Goal: Task Accomplishment & Management: Use online tool/utility

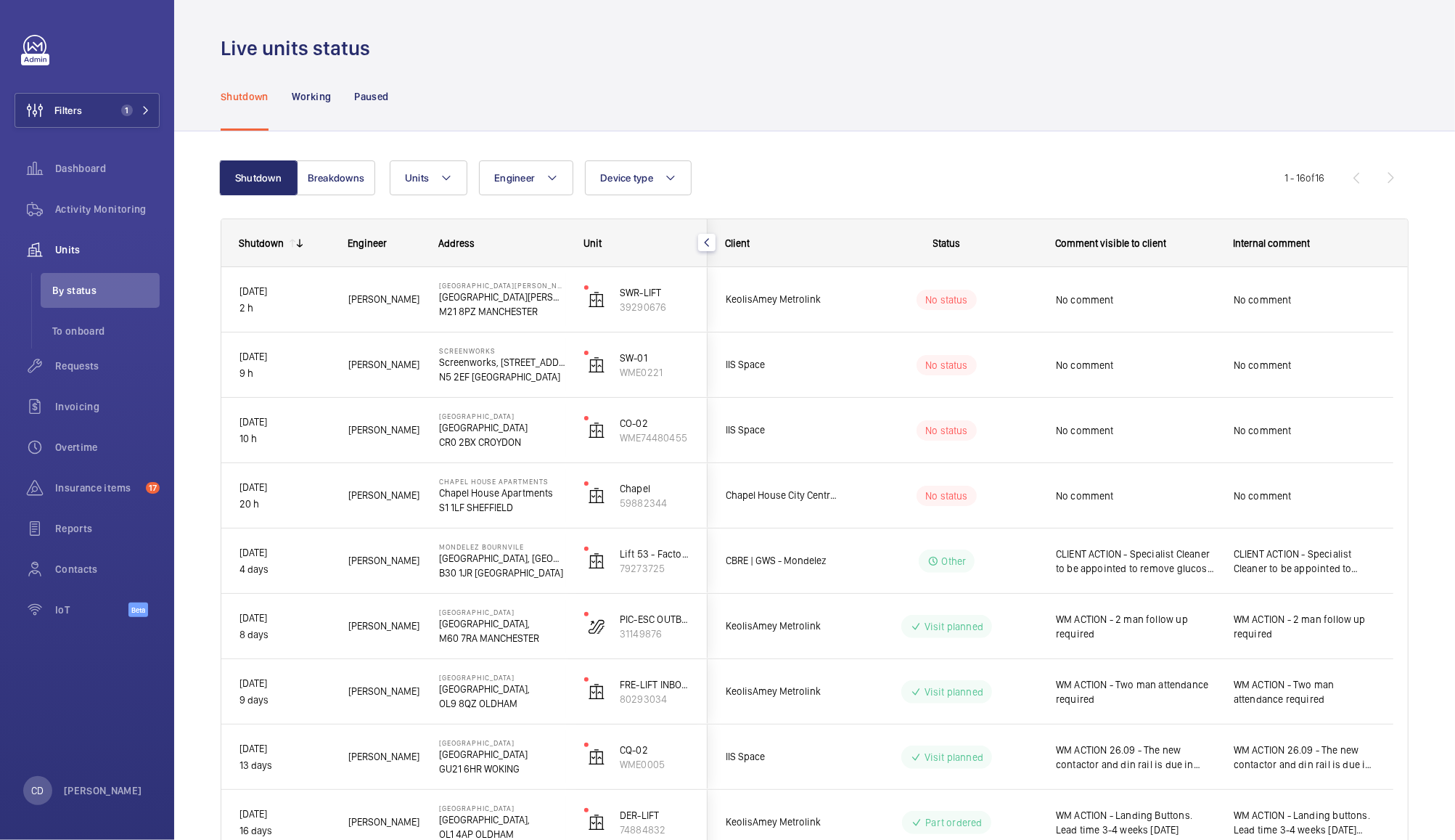
click at [864, 511] on div "No status" at bounding box center [939, 495] width 198 height 50
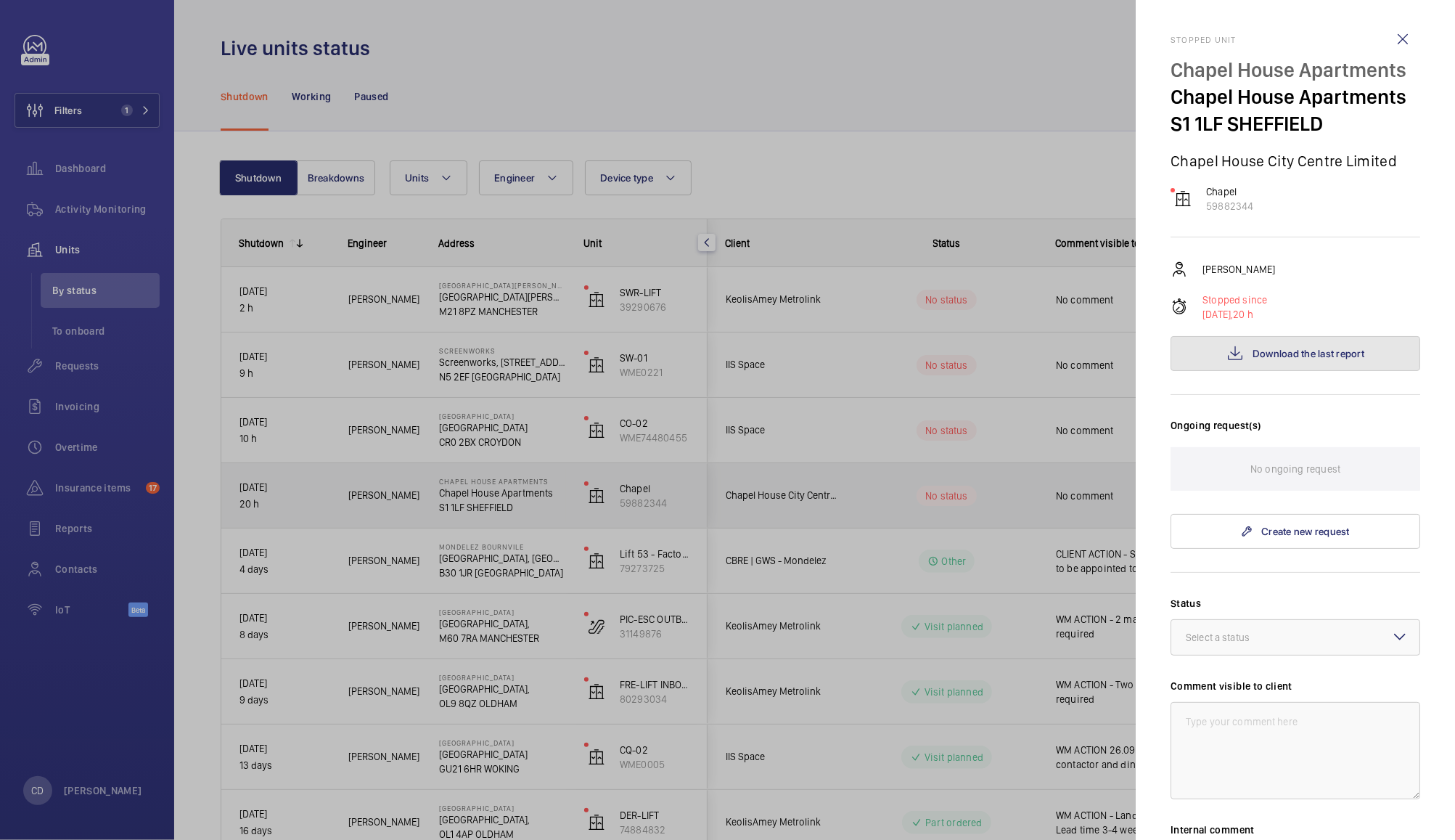
click at [1313, 359] on span "Download the last report" at bounding box center [1308, 354] width 111 height 11
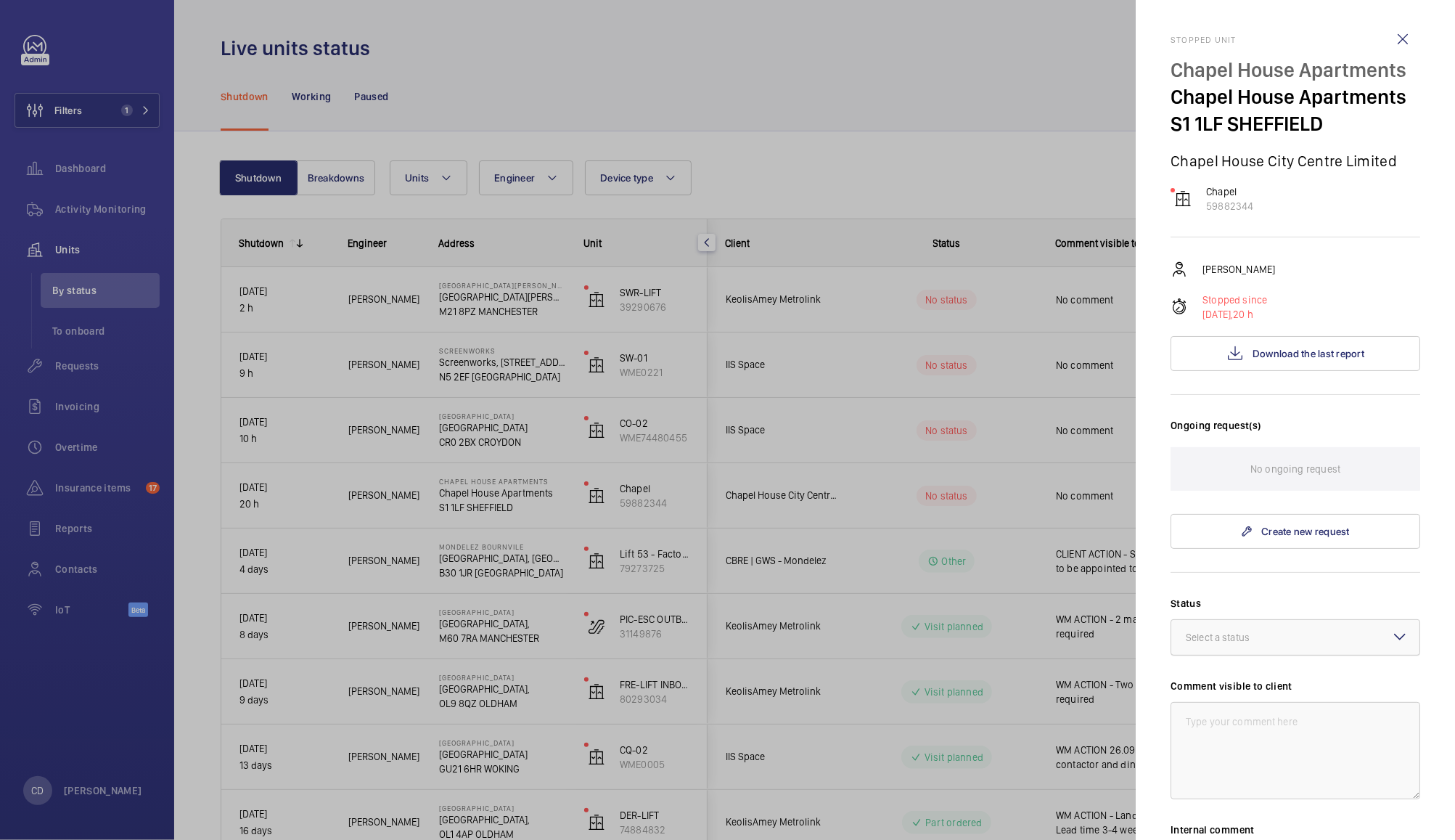
click at [1305, 655] on div at bounding box center [1296, 637] width 248 height 35
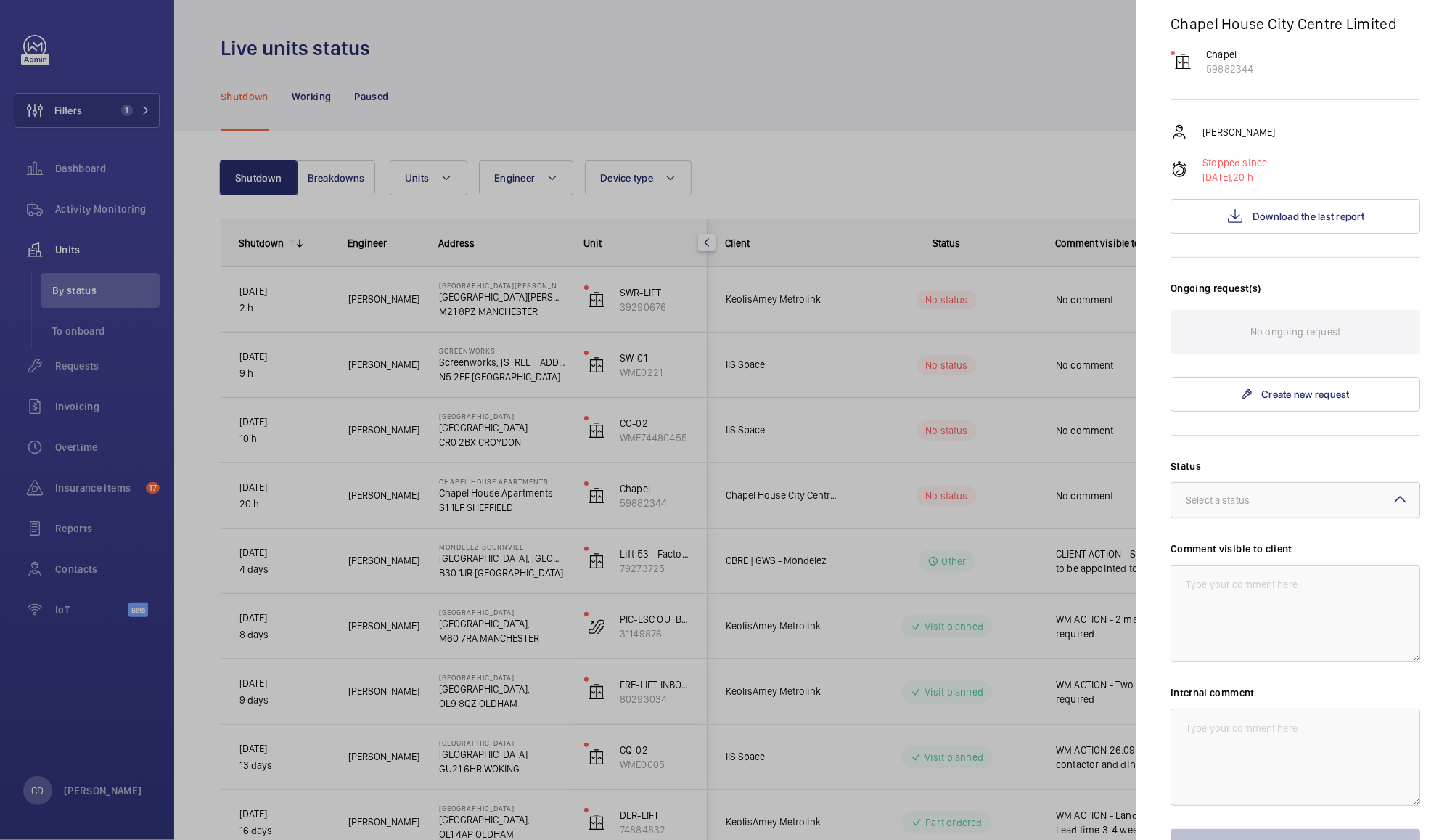
scroll to position [139, 0]
click at [1316, 516] on div at bounding box center [1296, 498] width 248 height 35
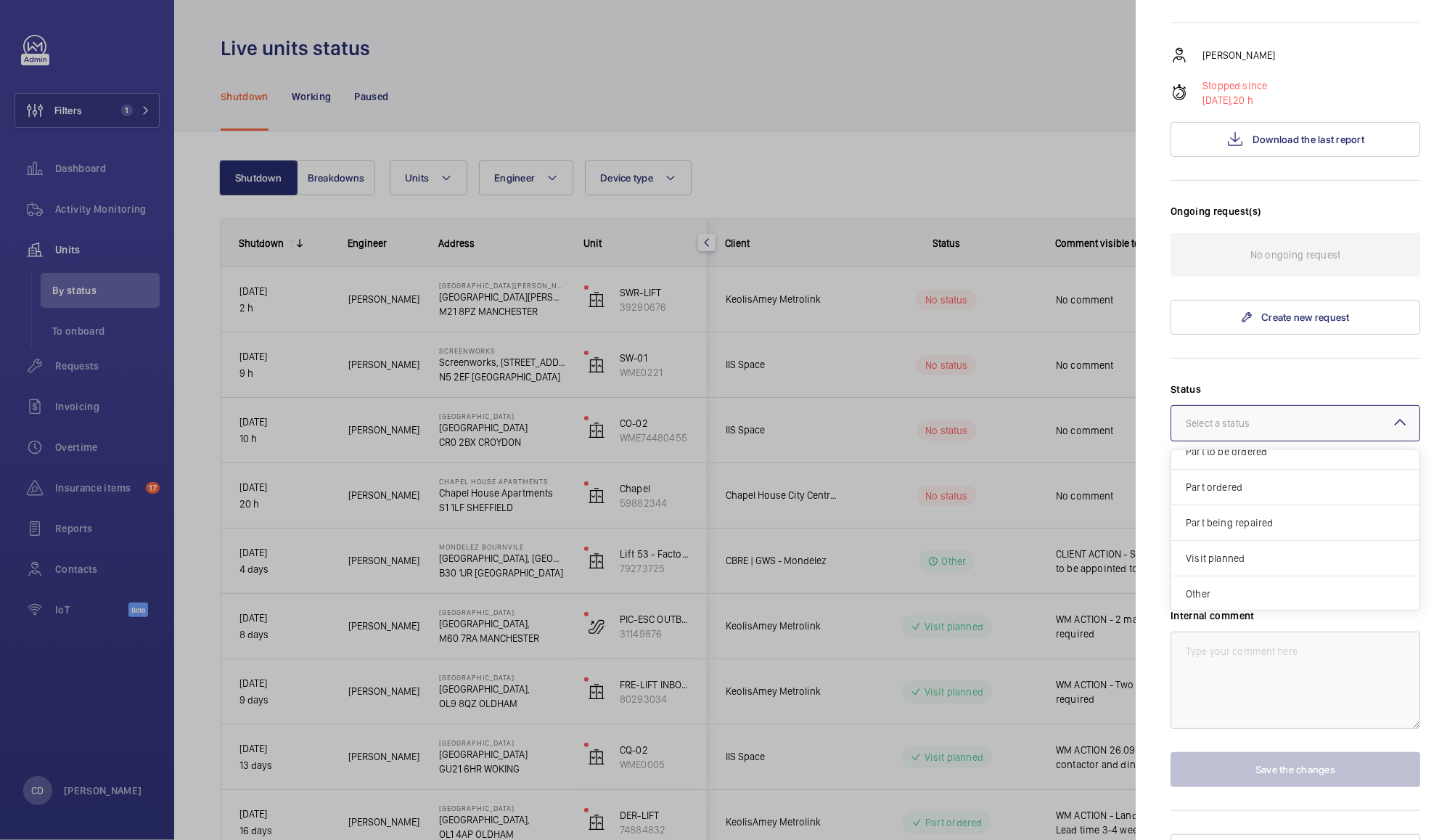
scroll to position [215, 0]
click at [1260, 599] on span "Other" at bounding box center [1296, 592] width 220 height 15
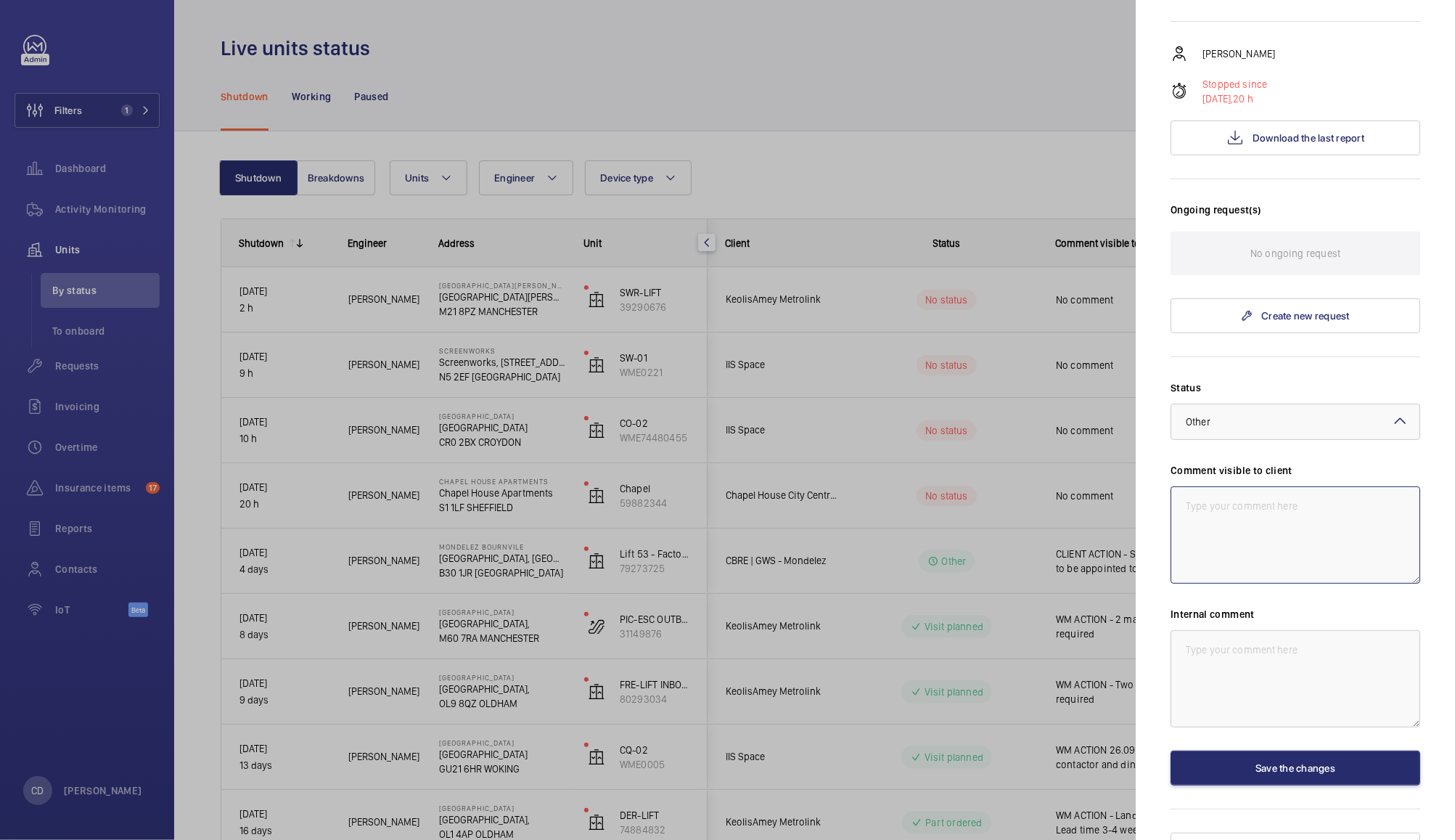
click at [1300, 584] on textarea at bounding box center [1296, 535] width 250 height 98
type textarea "WM ACTION - Follow up visit required"
paste textarea "WM ACTION - Follow up visit required"
type textarea "WM ACTION - Follow up visit required"
click at [1279, 786] on button "Save the changes" at bounding box center [1296, 768] width 250 height 35
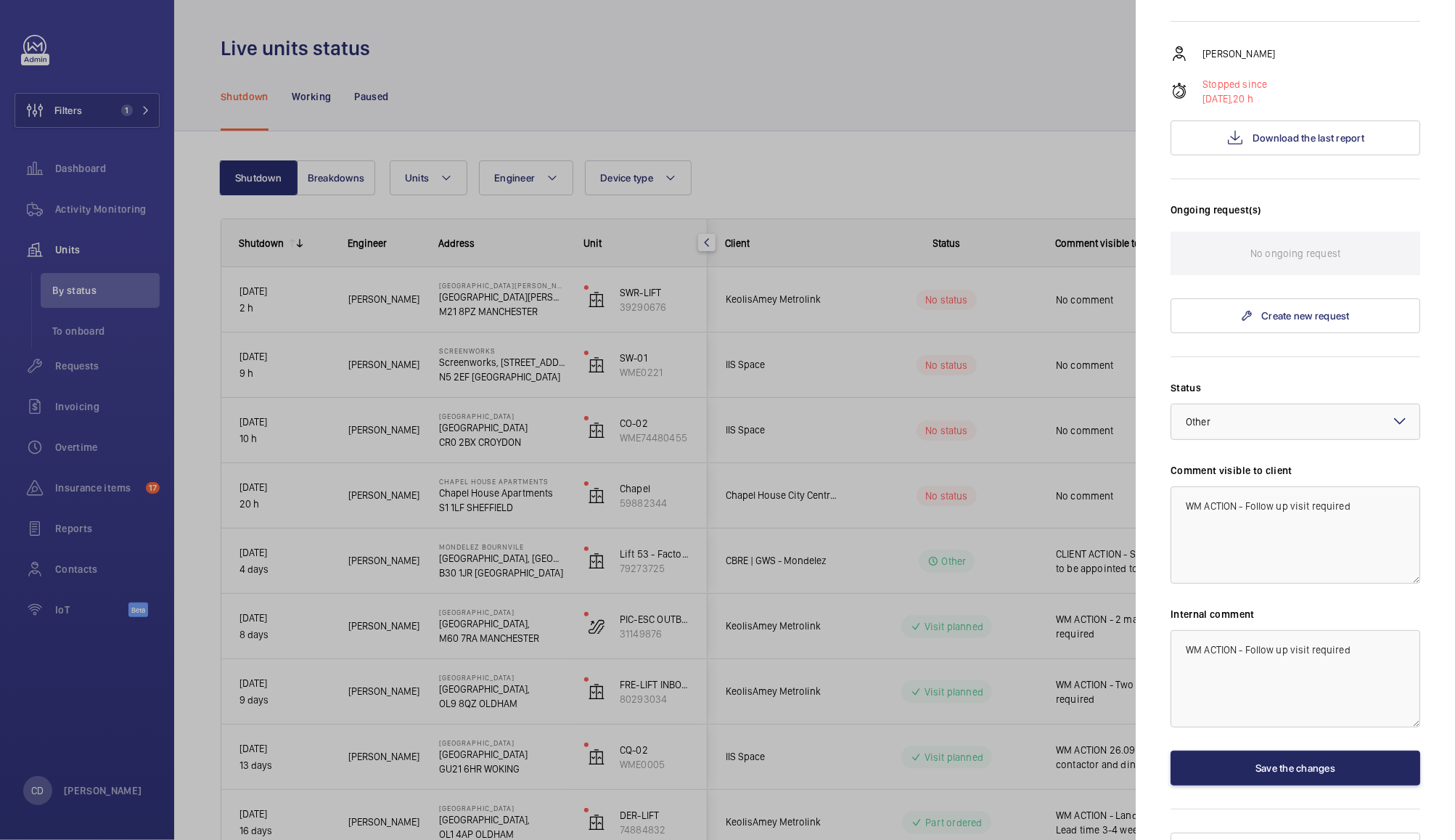
scroll to position [0, 0]
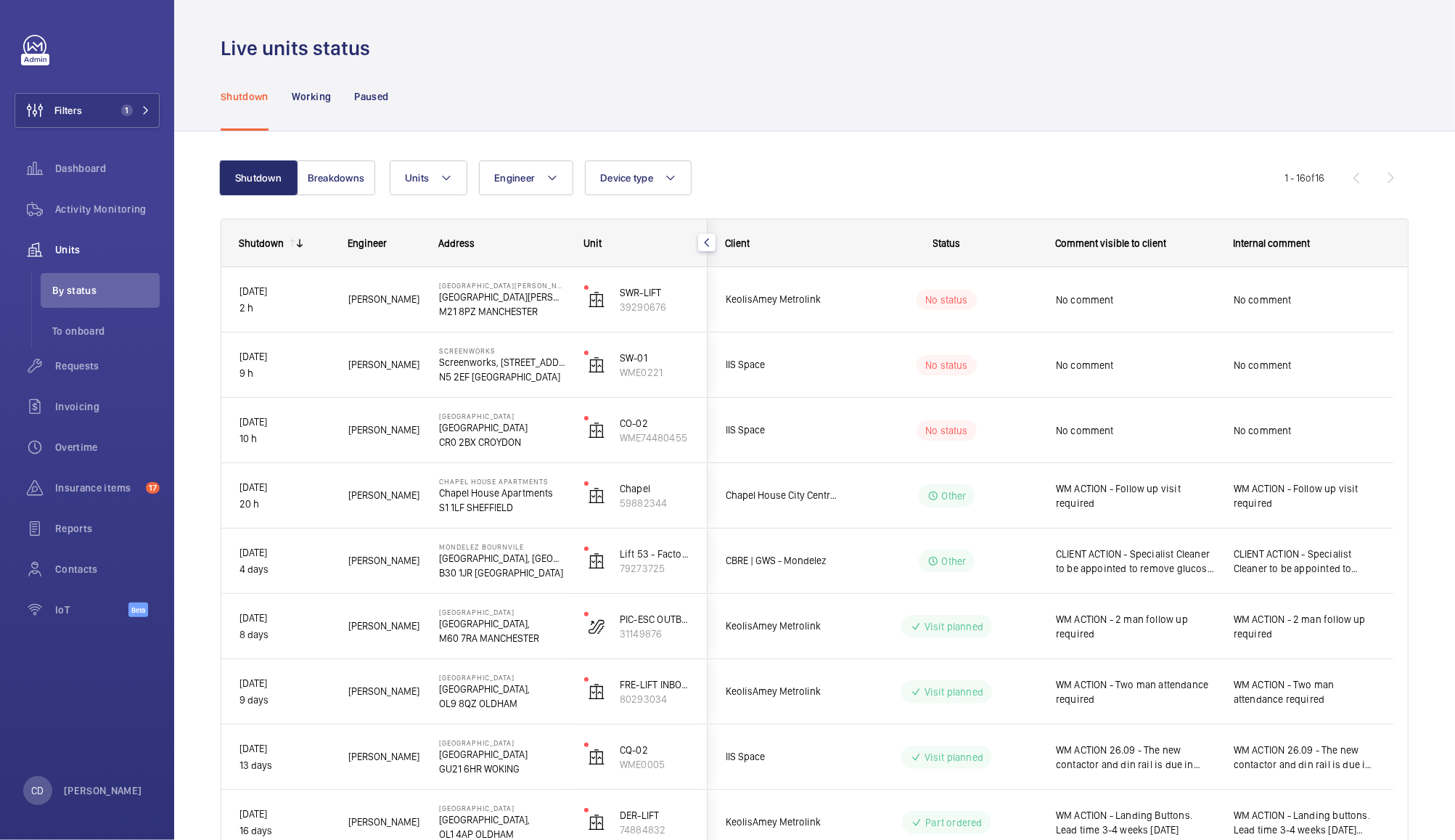
click at [1141, 437] on div "No comment" at bounding box center [1135, 430] width 159 height 33
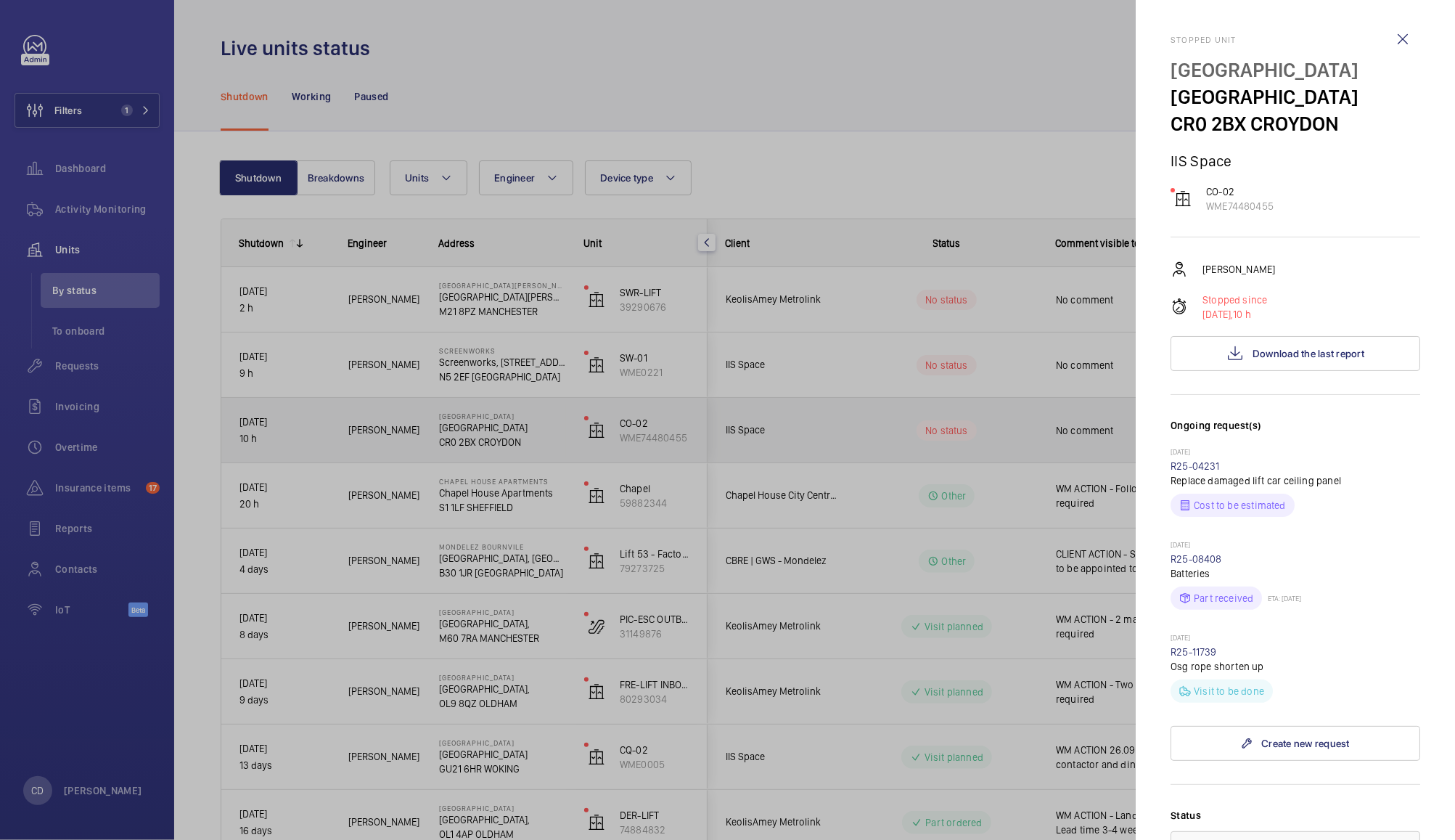
click at [1022, 372] on div at bounding box center [727, 420] width 1455 height 840
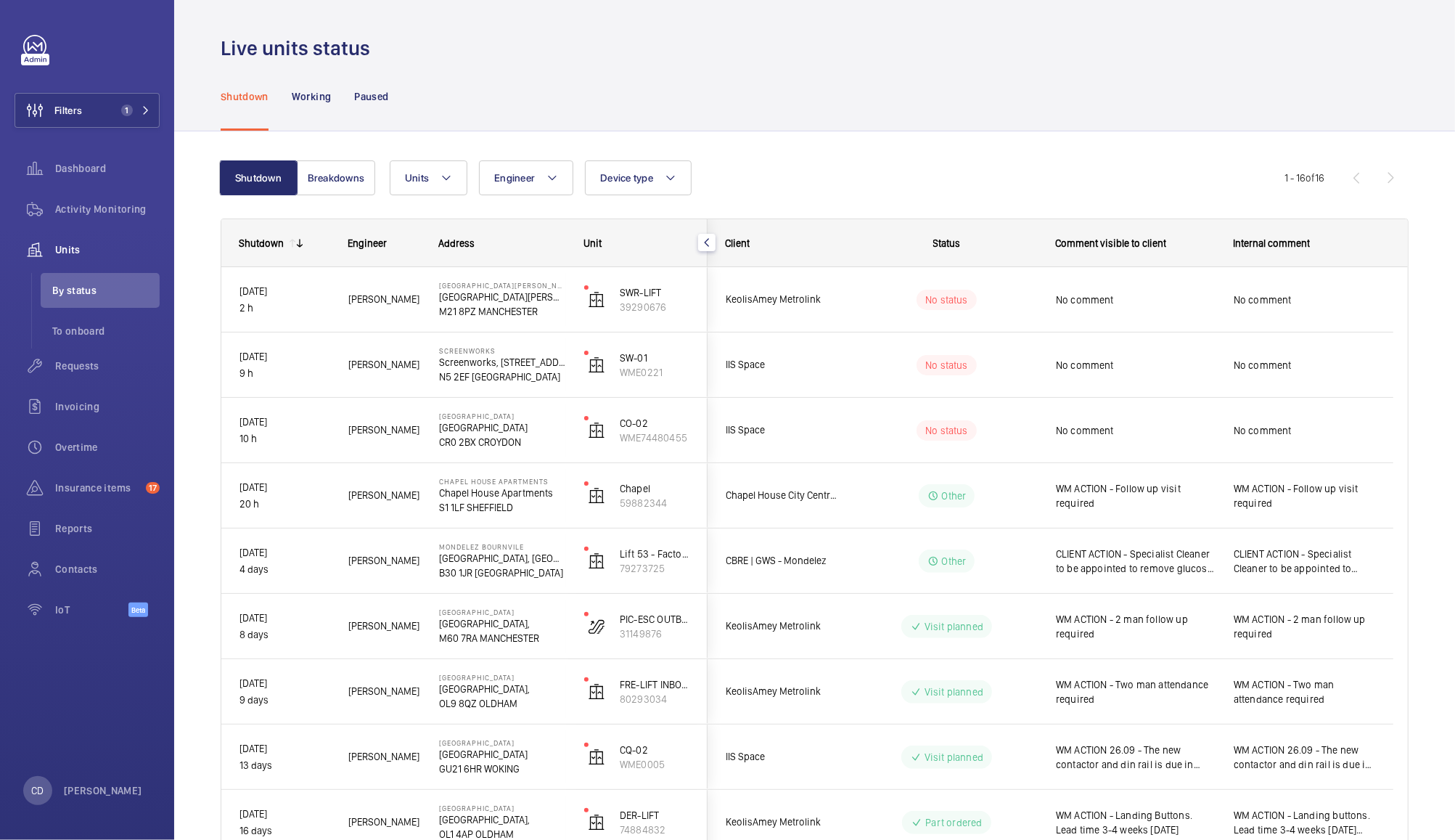
click at [1169, 368] on span "No comment" at bounding box center [1135, 365] width 159 height 15
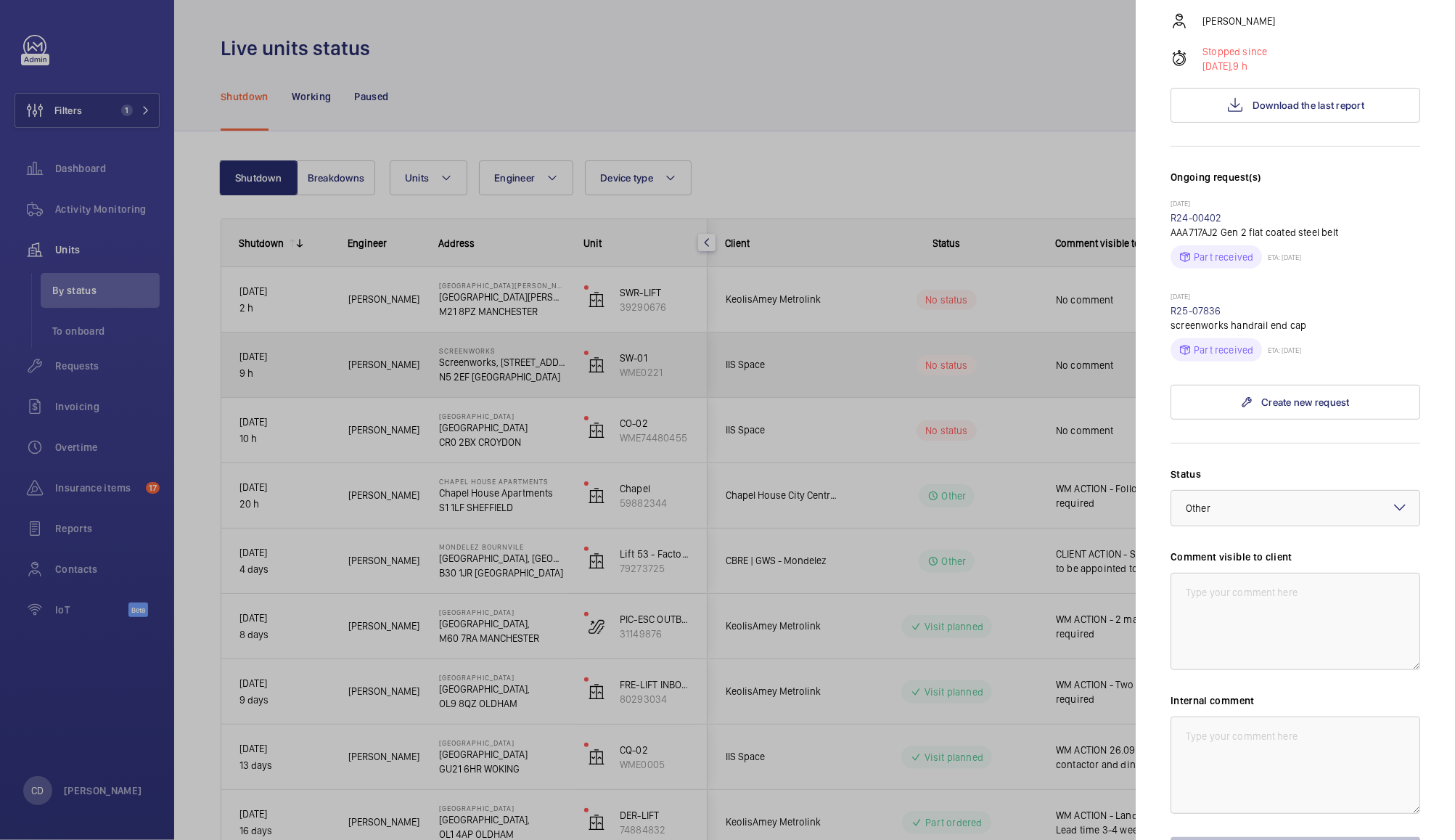
scroll to position [317, 0]
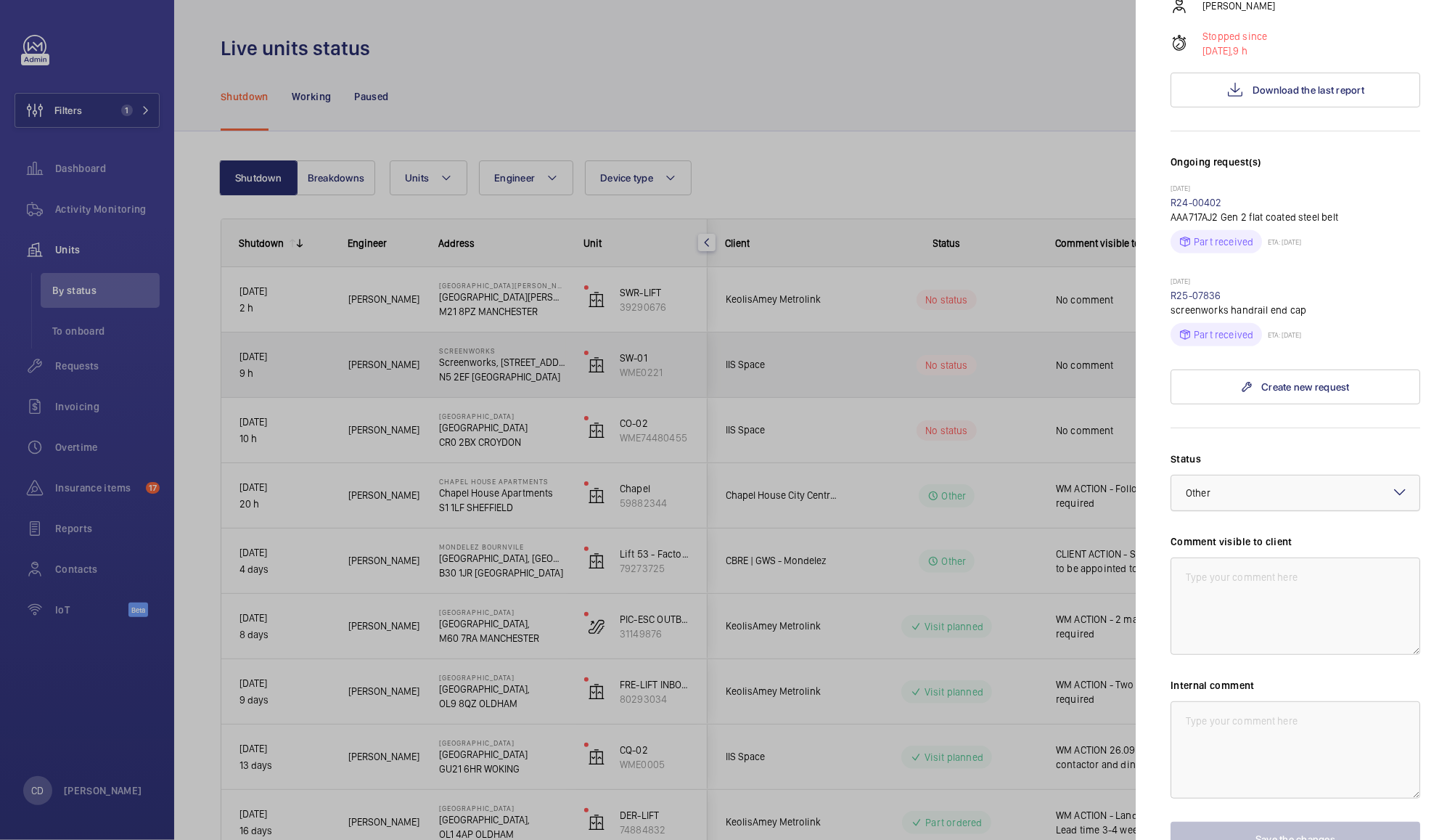
click at [1283, 505] on div at bounding box center [1296, 493] width 248 height 35
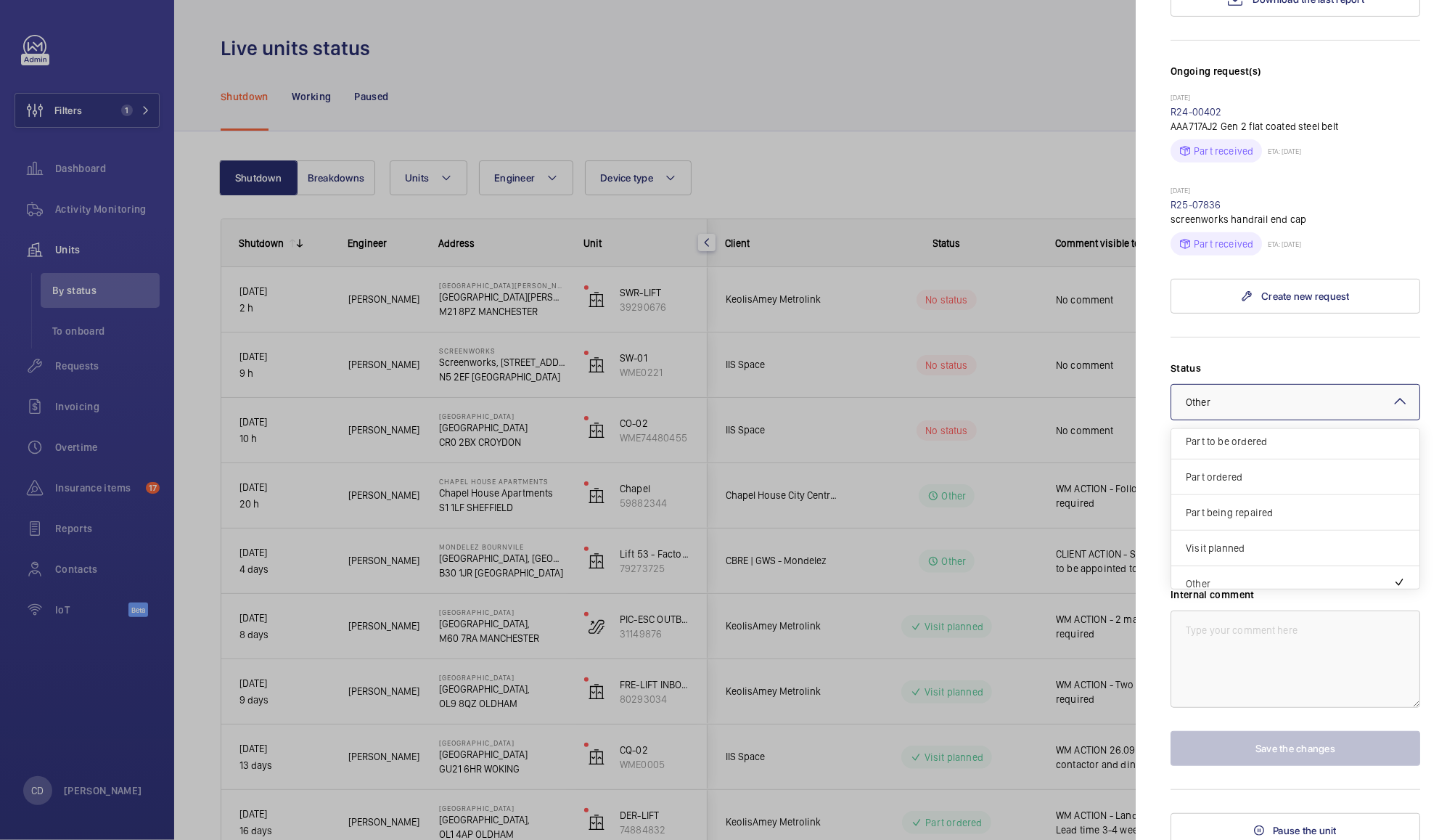
scroll to position [123, 0]
click at [1260, 544] on span "Visit planned" at bounding box center [1296, 538] width 220 height 15
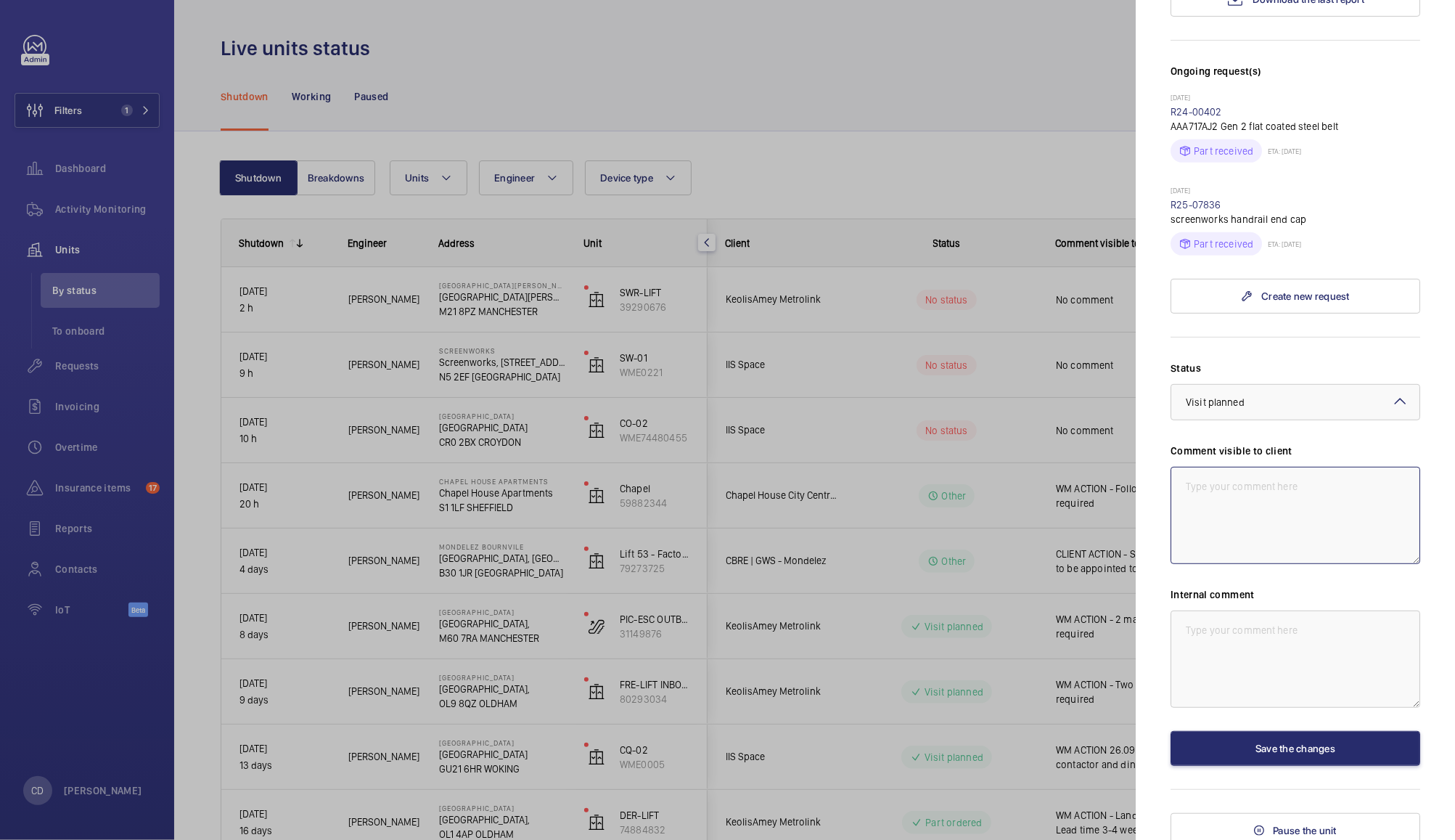
click at [1287, 551] on textarea at bounding box center [1296, 516] width 250 height 98
type textarea "WM ACTION - Technical support required to investigate Belt Monitoring"
paste textarea "WM ACTION - Technical support required to investigate Belt Monitoring"
type textarea "WM ACTION - Technical support required to investigate Belt Monitoring"
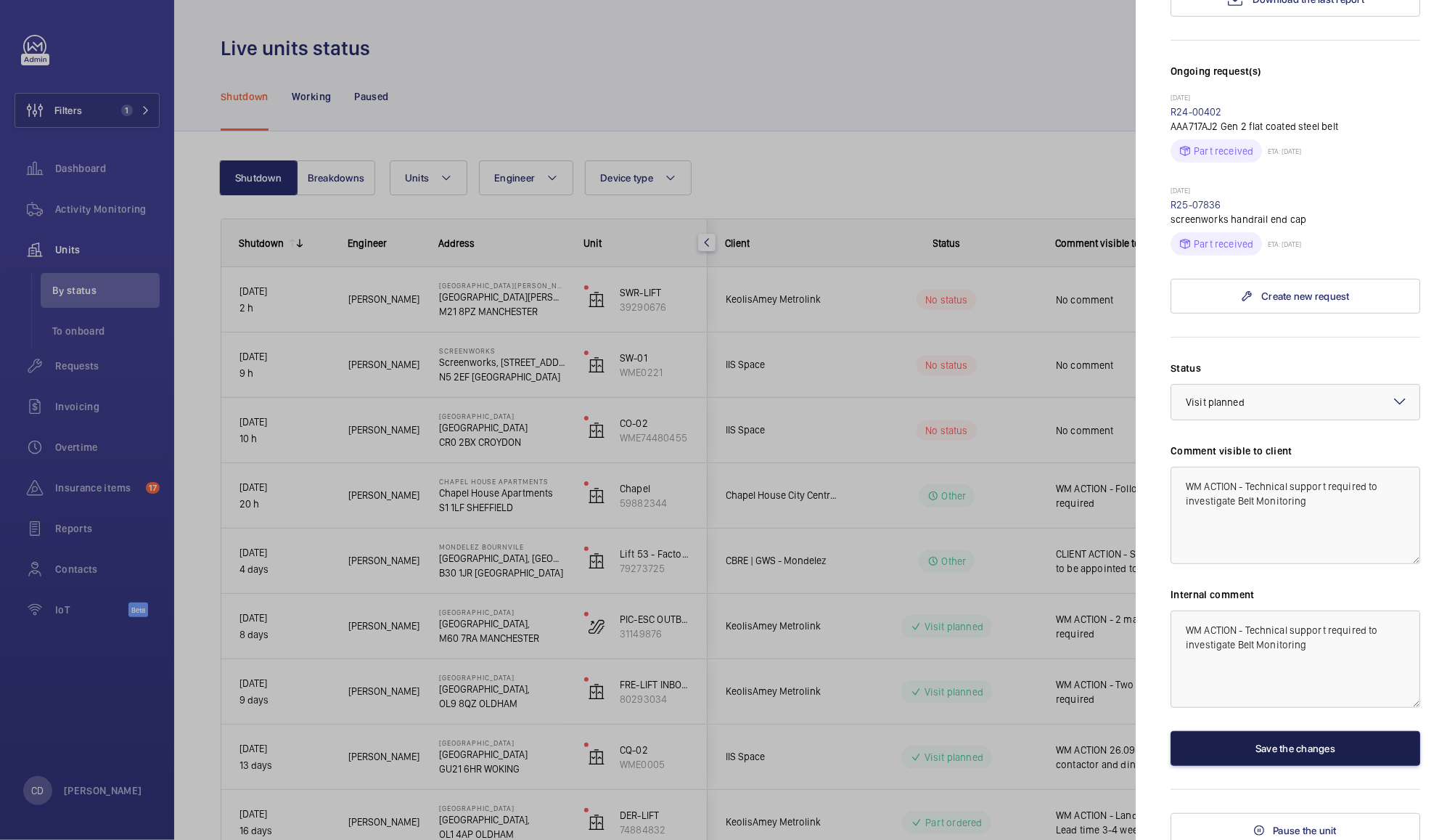
click at [1308, 766] on button "Save the changes" at bounding box center [1296, 748] width 250 height 35
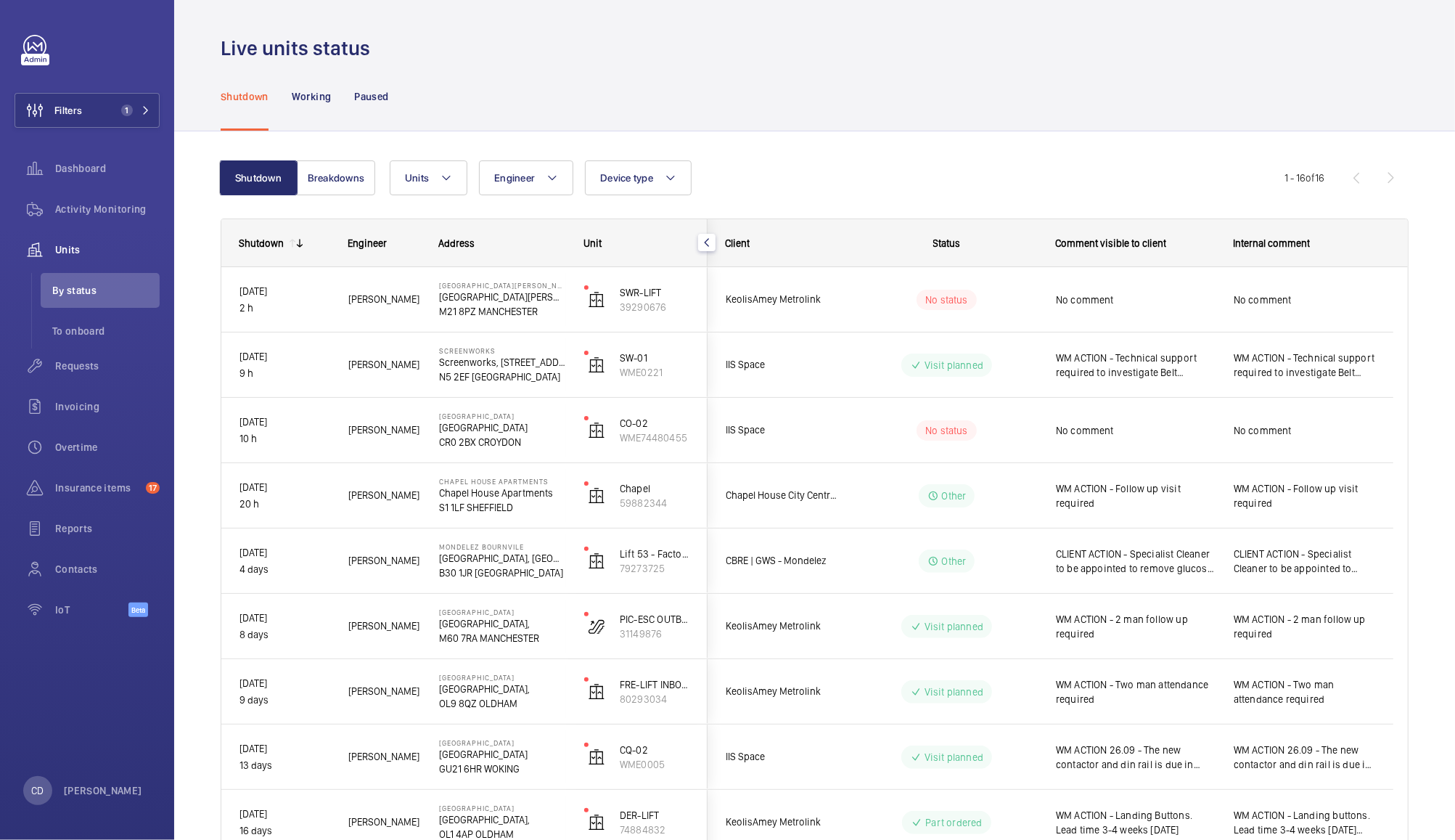
click at [1151, 436] on span "No comment" at bounding box center [1135, 430] width 159 height 15
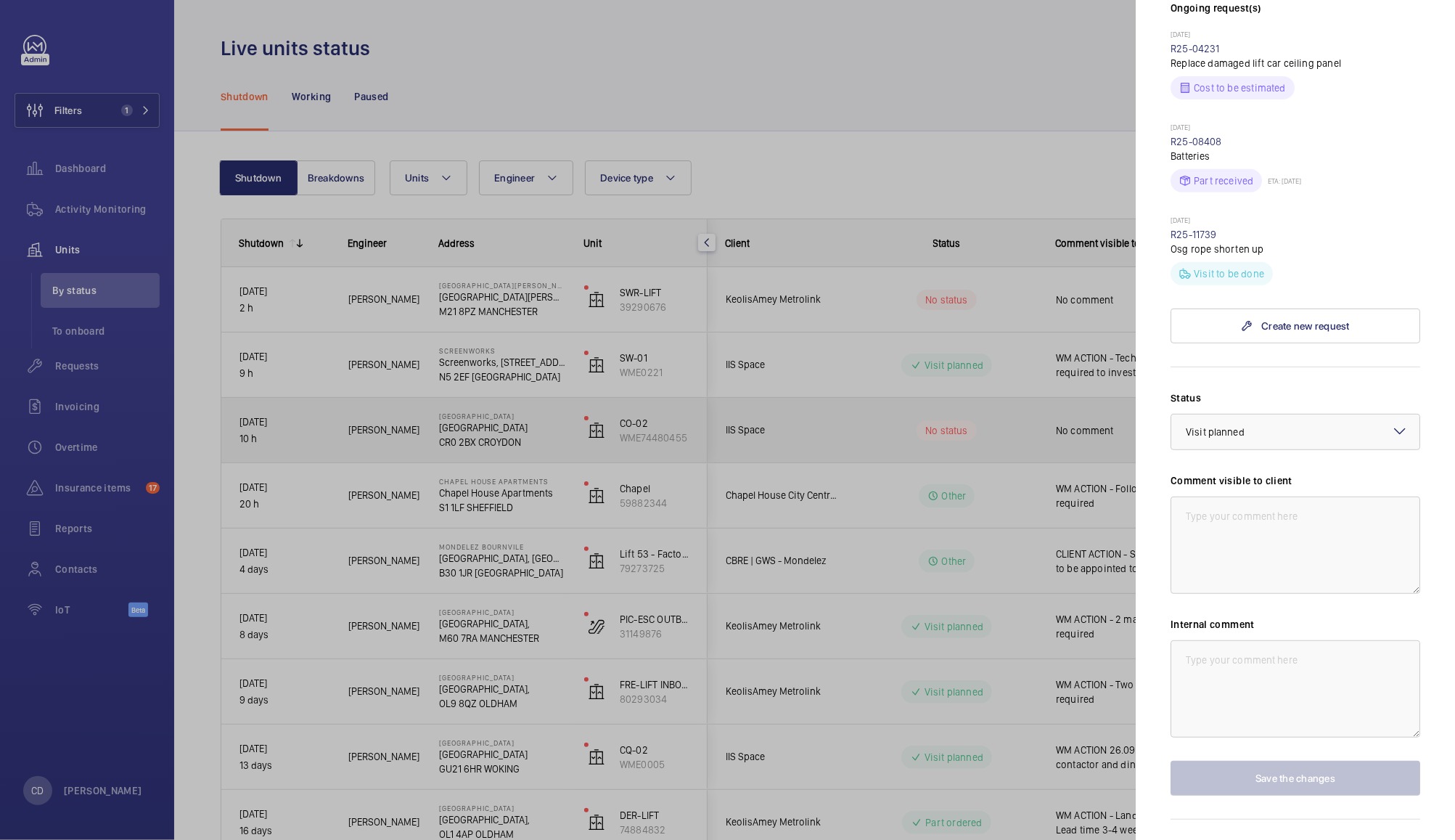
scroll to position [418, 0]
click at [1304, 437] on div at bounding box center [1296, 431] width 248 height 35
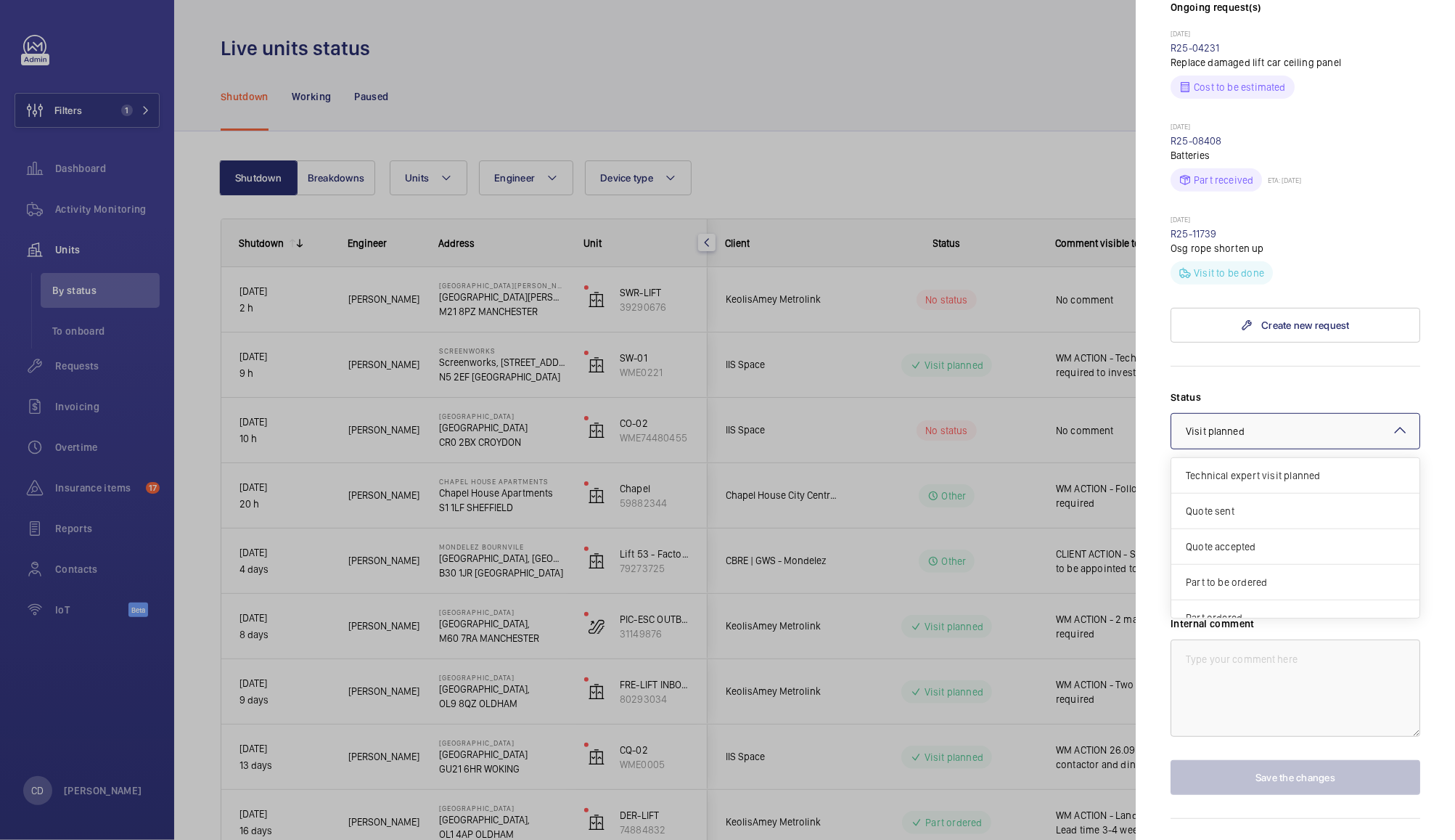
scroll to position [123, 0]
click at [1270, 681] on textarea at bounding box center [1296, 688] width 250 height 98
click at [1244, 546] on textarea at bounding box center [1296, 545] width 250 height 98
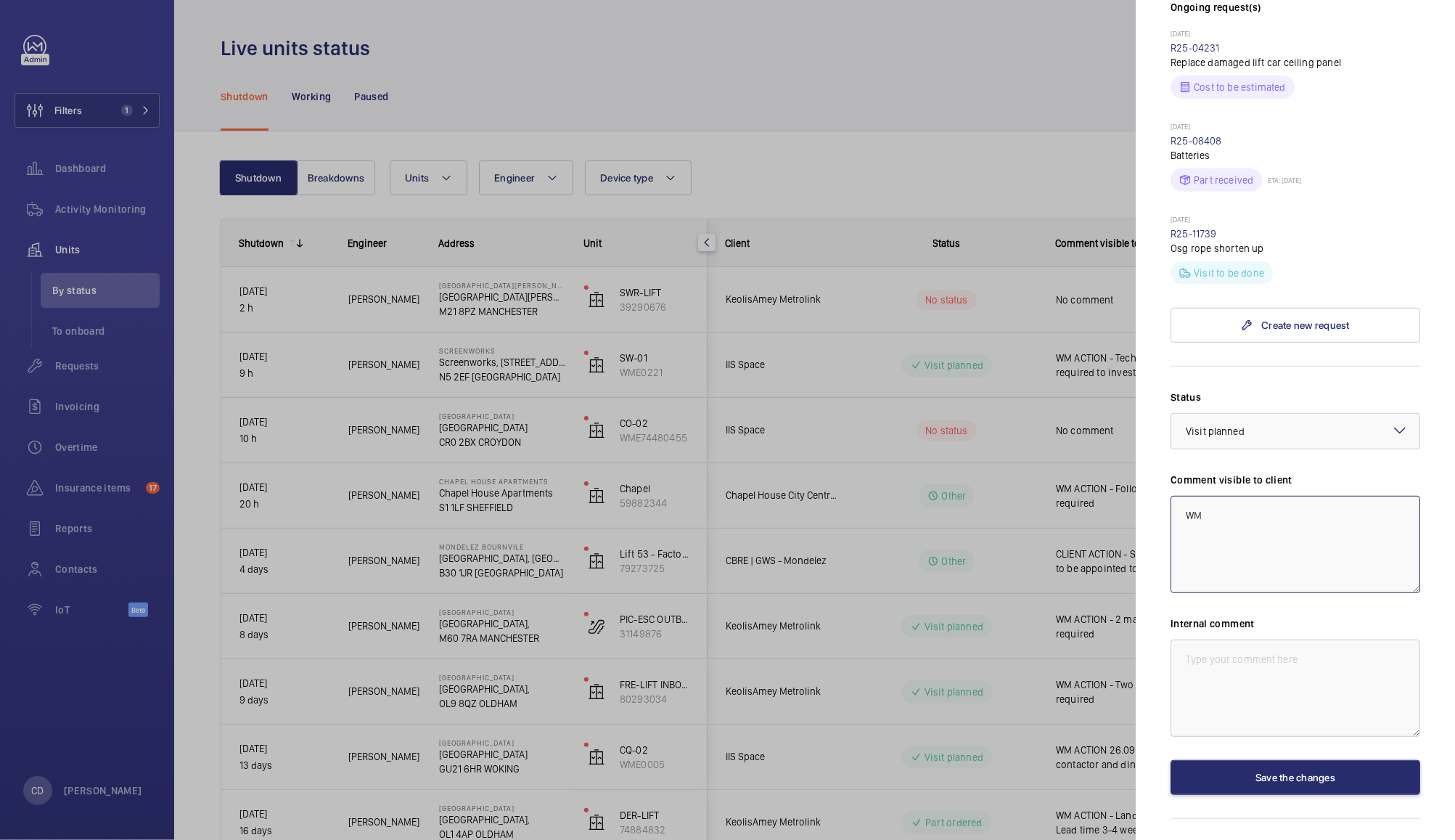
type textarea "W"
click at [1288, 777] on button "Save the changes" at bounding box center [1296, 777] width 250 height 35
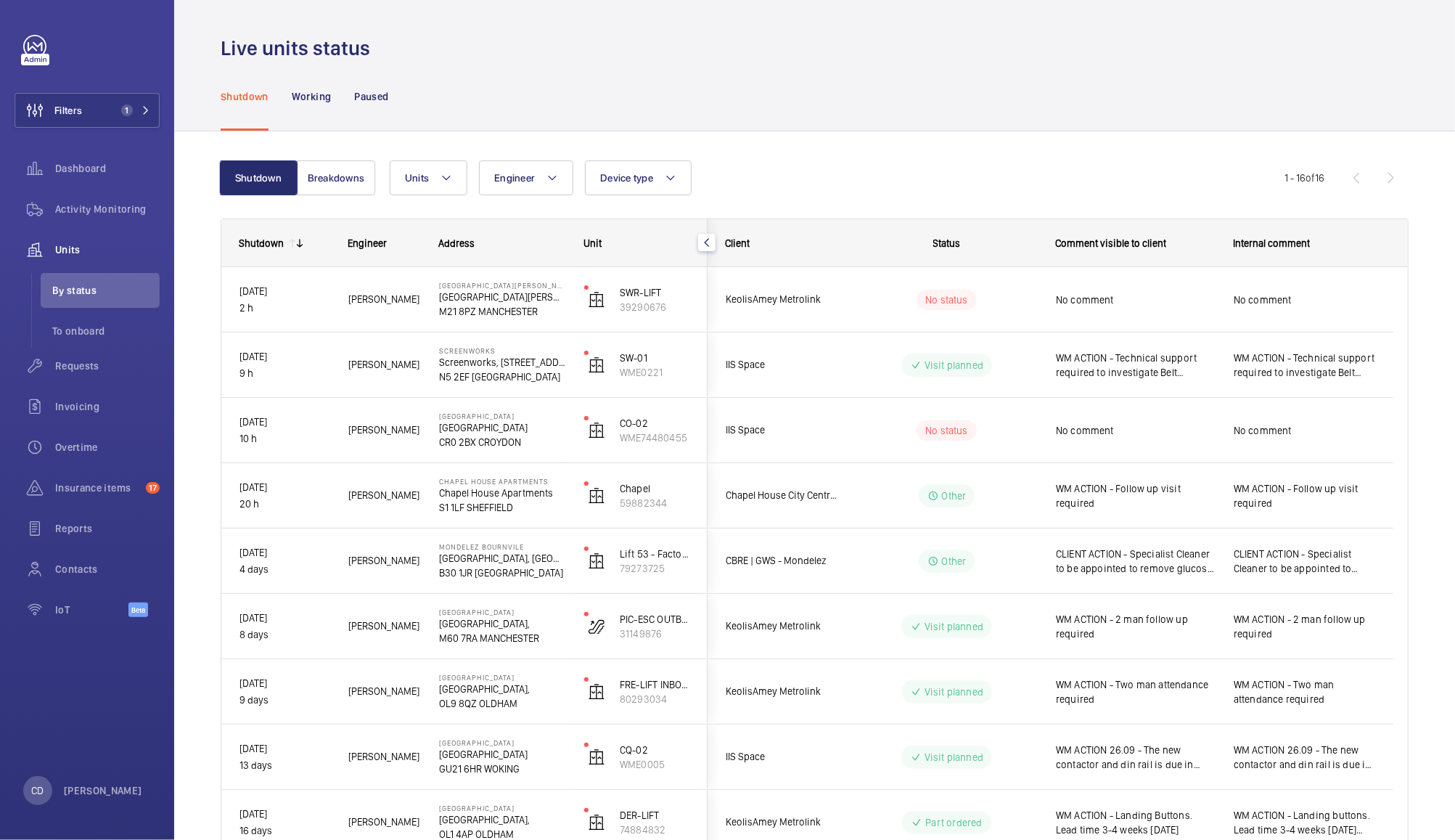
scroll to position [0, 0]
click at [1096, 302] on span "No comment" at bounding box center [1135, 300] width 159 height 15
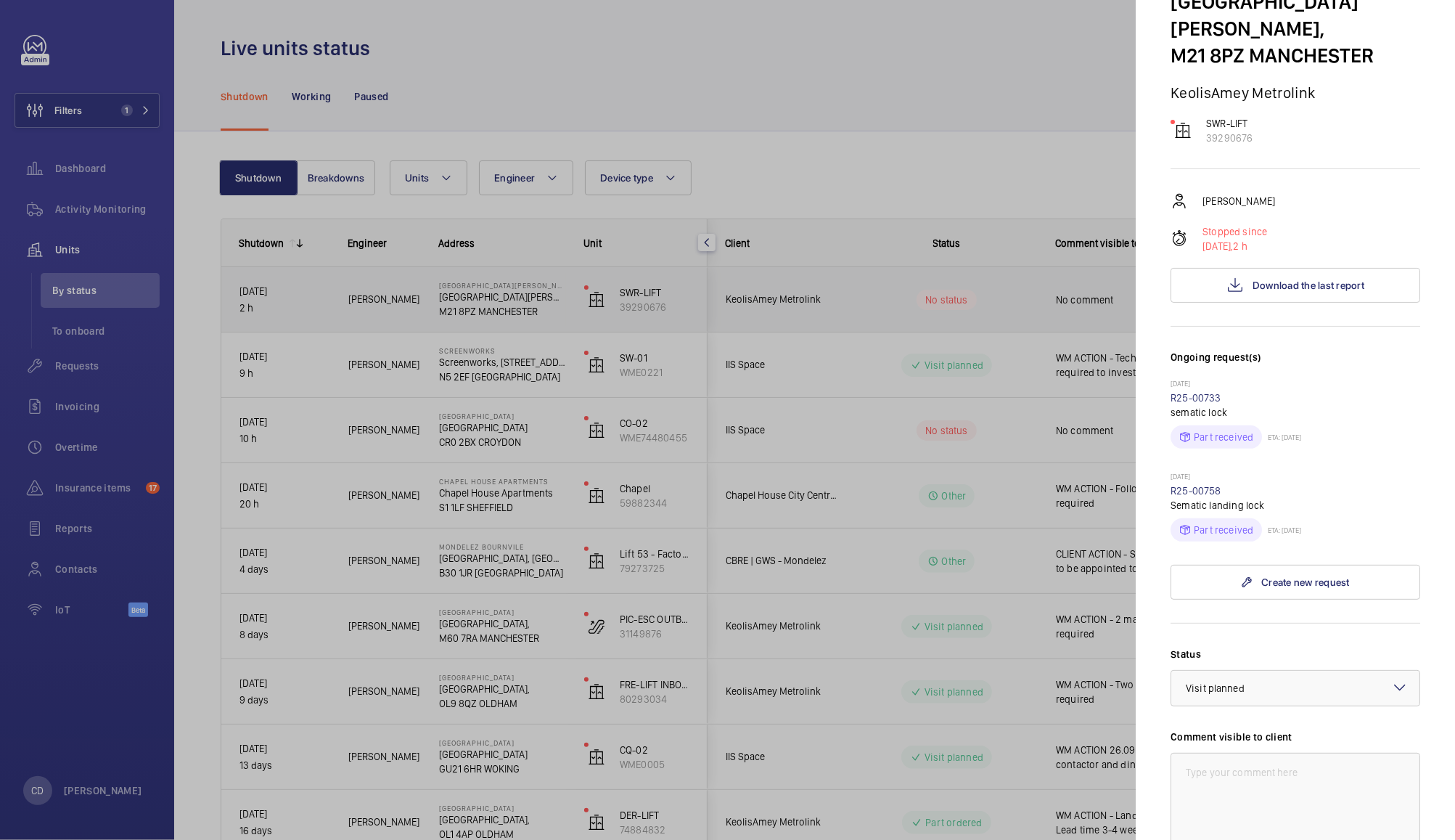
scroll to position [126, 0]
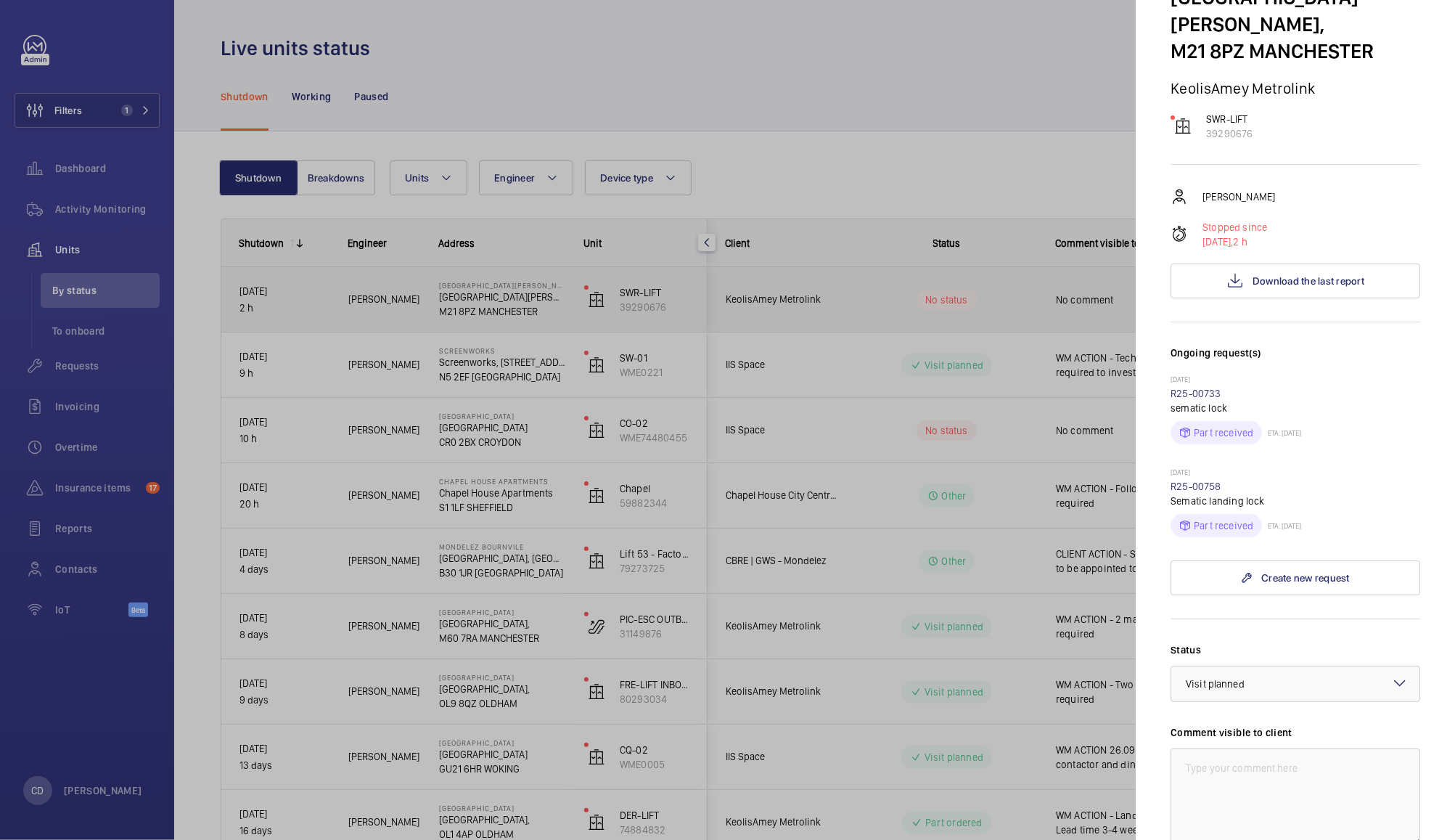
click at [934, 586] on div at bounding box center [727, 420] width 1455 height 840
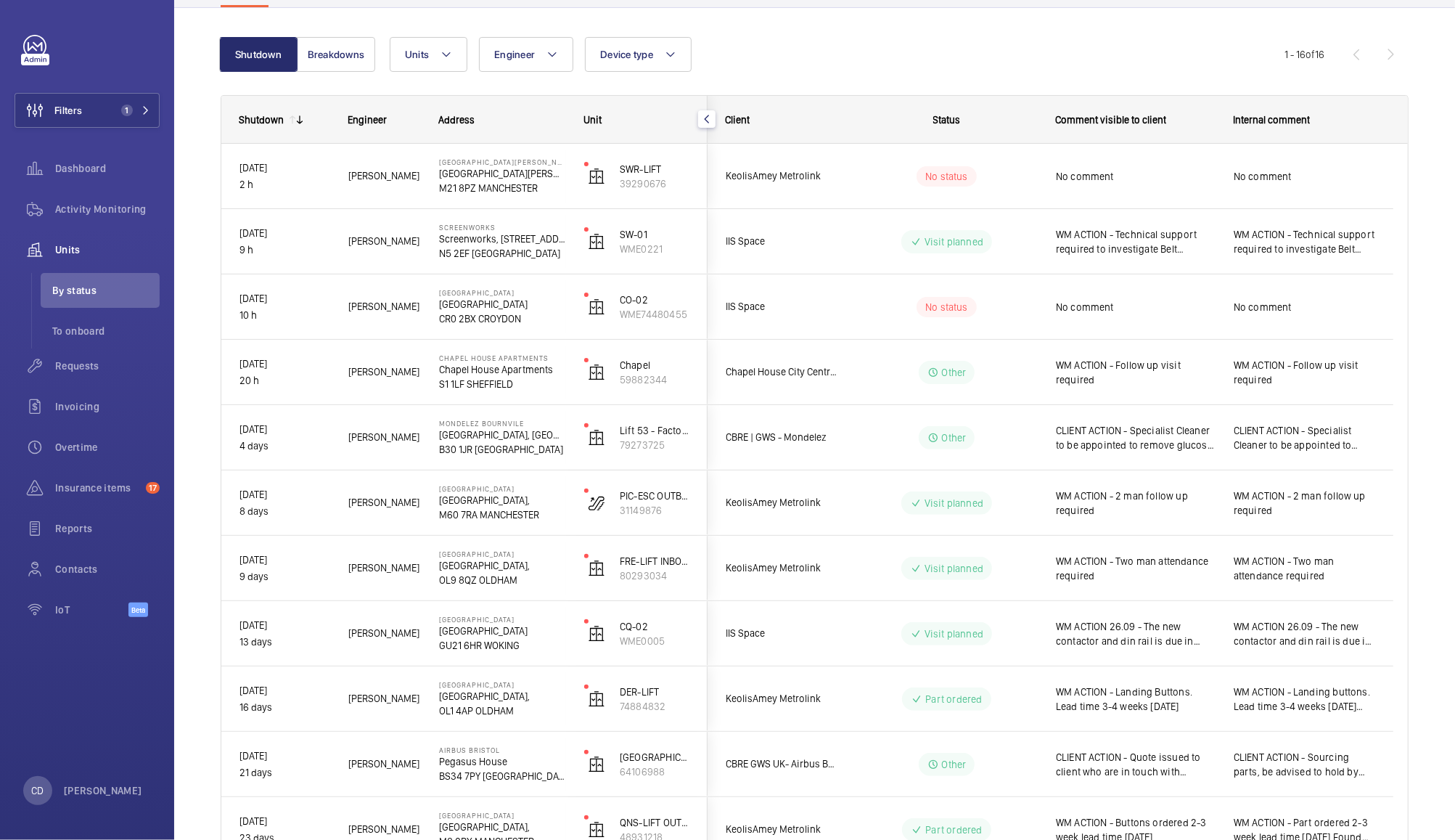
scroll to position [132, 0]
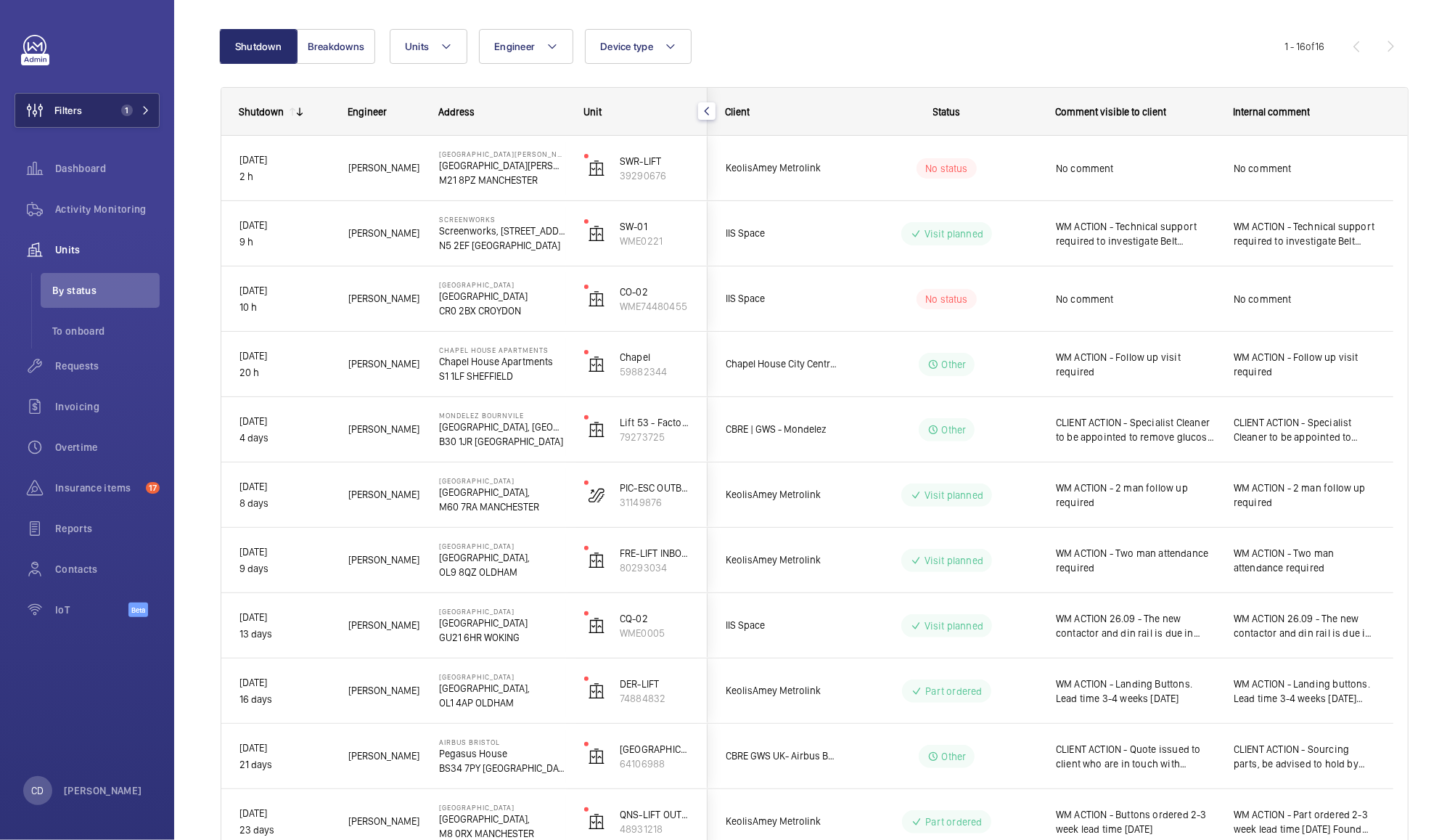
click at [80, 109] on span "Filters" at bounding box center [68, 111] width 28 height 15
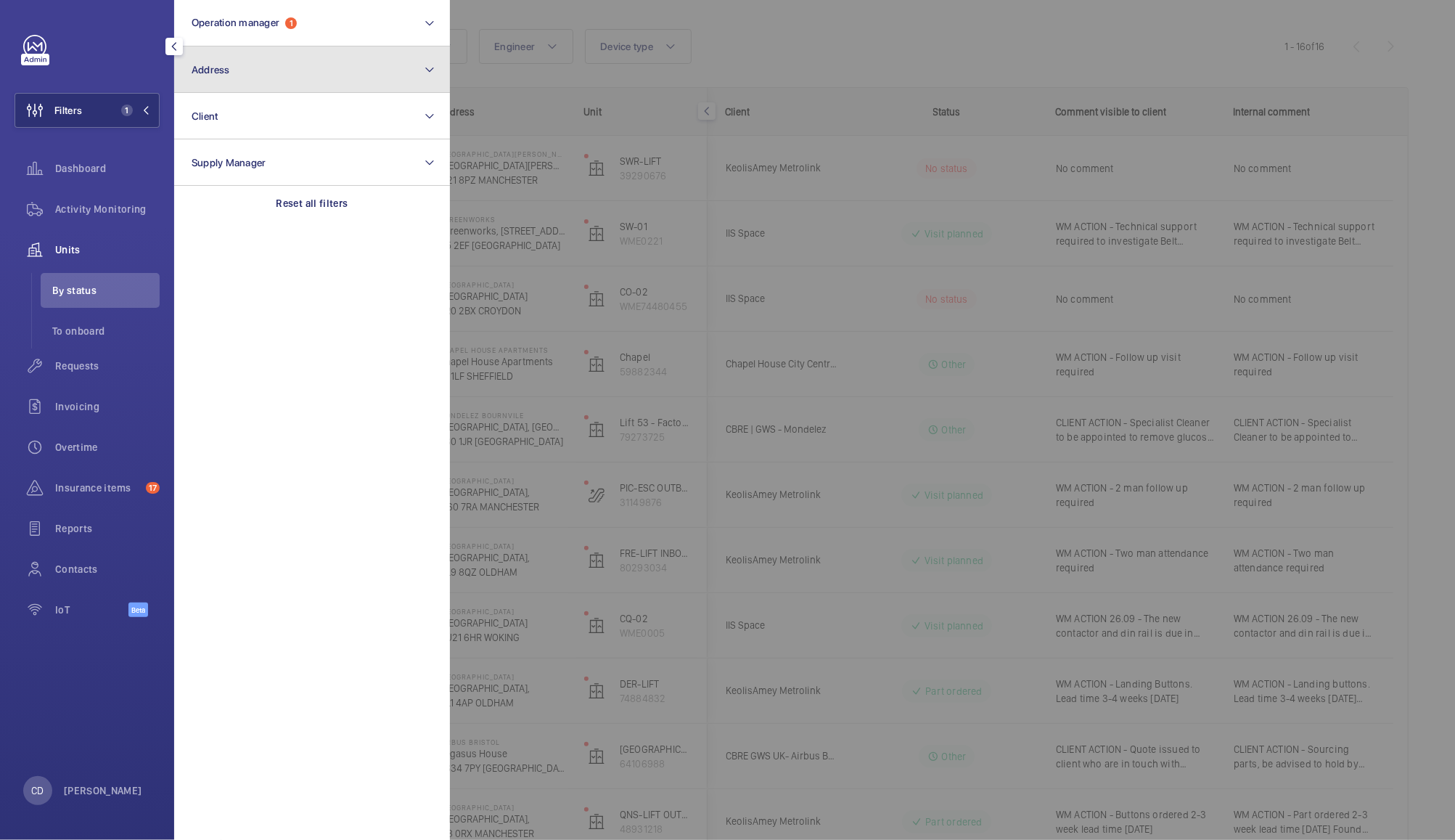
click at [277, 64] on button "Address" at bounding box center [311, 69] width 276 height 46
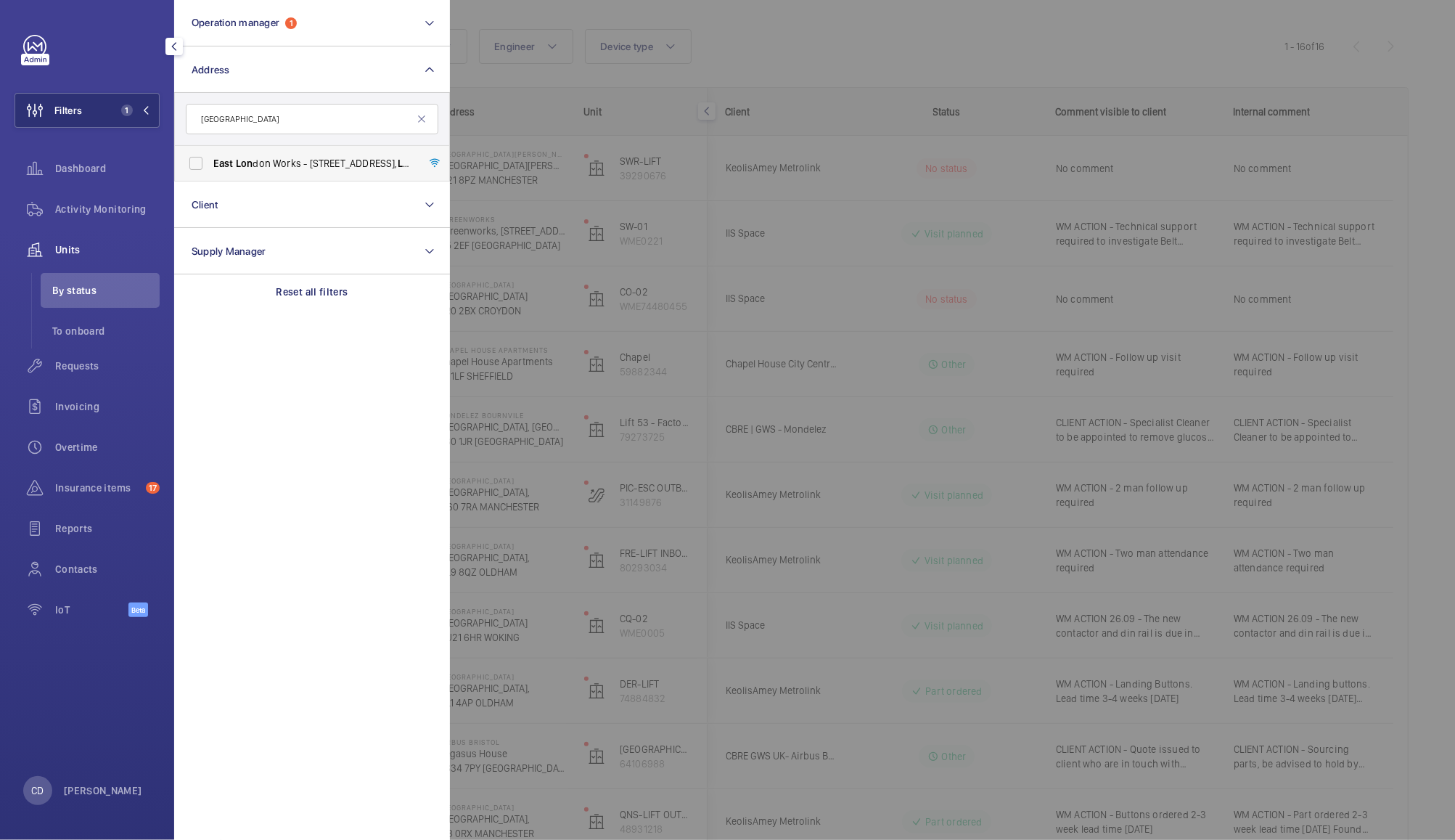
type input "east lon"
click at [355, 163] on span "East Lon don Works - 65-75 Whitechapel Road, LON DON E1 1DU" at bounding box center [312, 163] width 199 height 15
click at [211, 163] on input "East Lon don Works - 65-75 Whitechapel Road, LON DON E1 1DU" at bounding box center [196, 163] width 29 height 29
checkbox input "true"
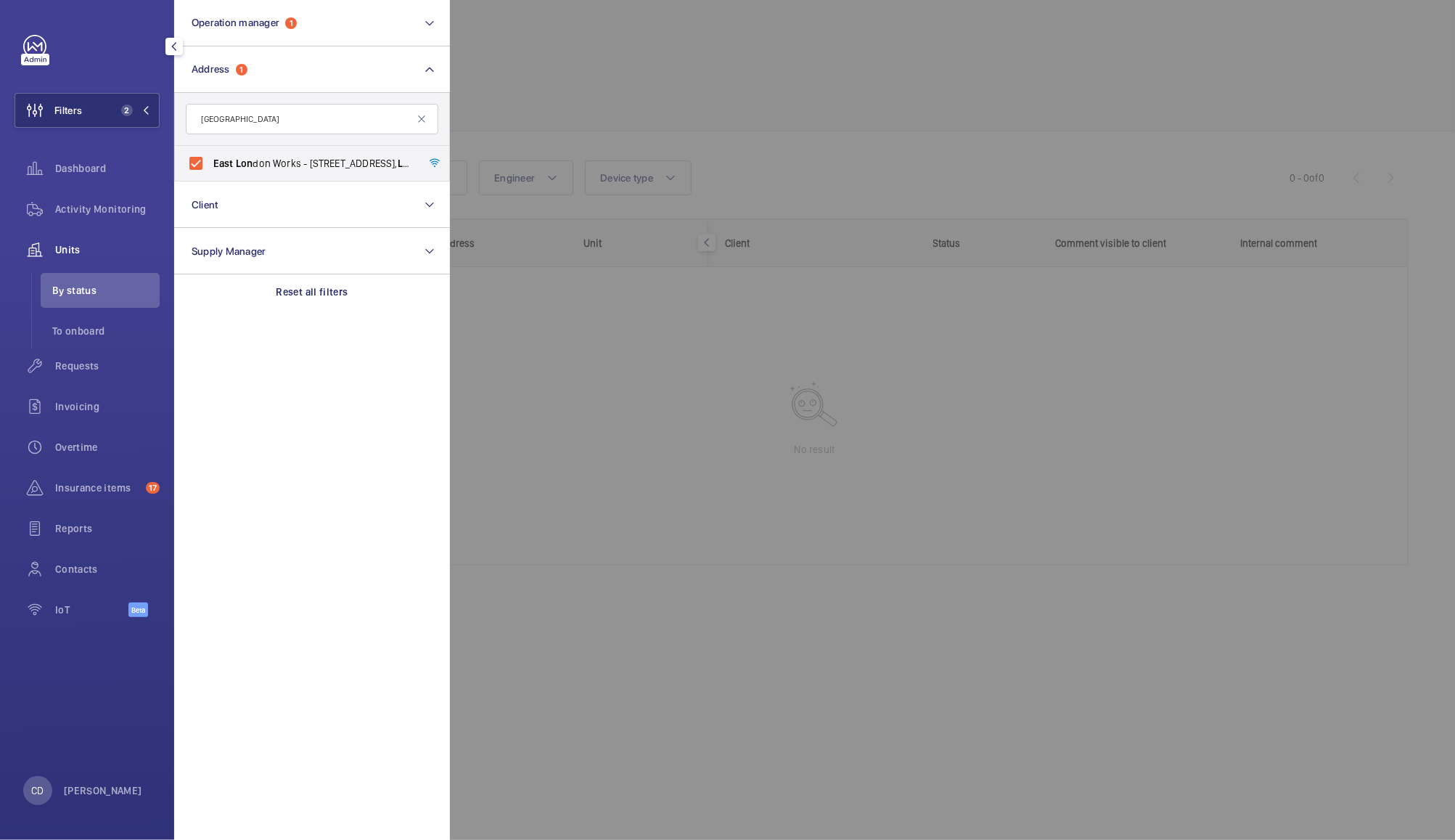
click at [991, 112] on div at bounding box center [1177, 420] width 1455 height 840
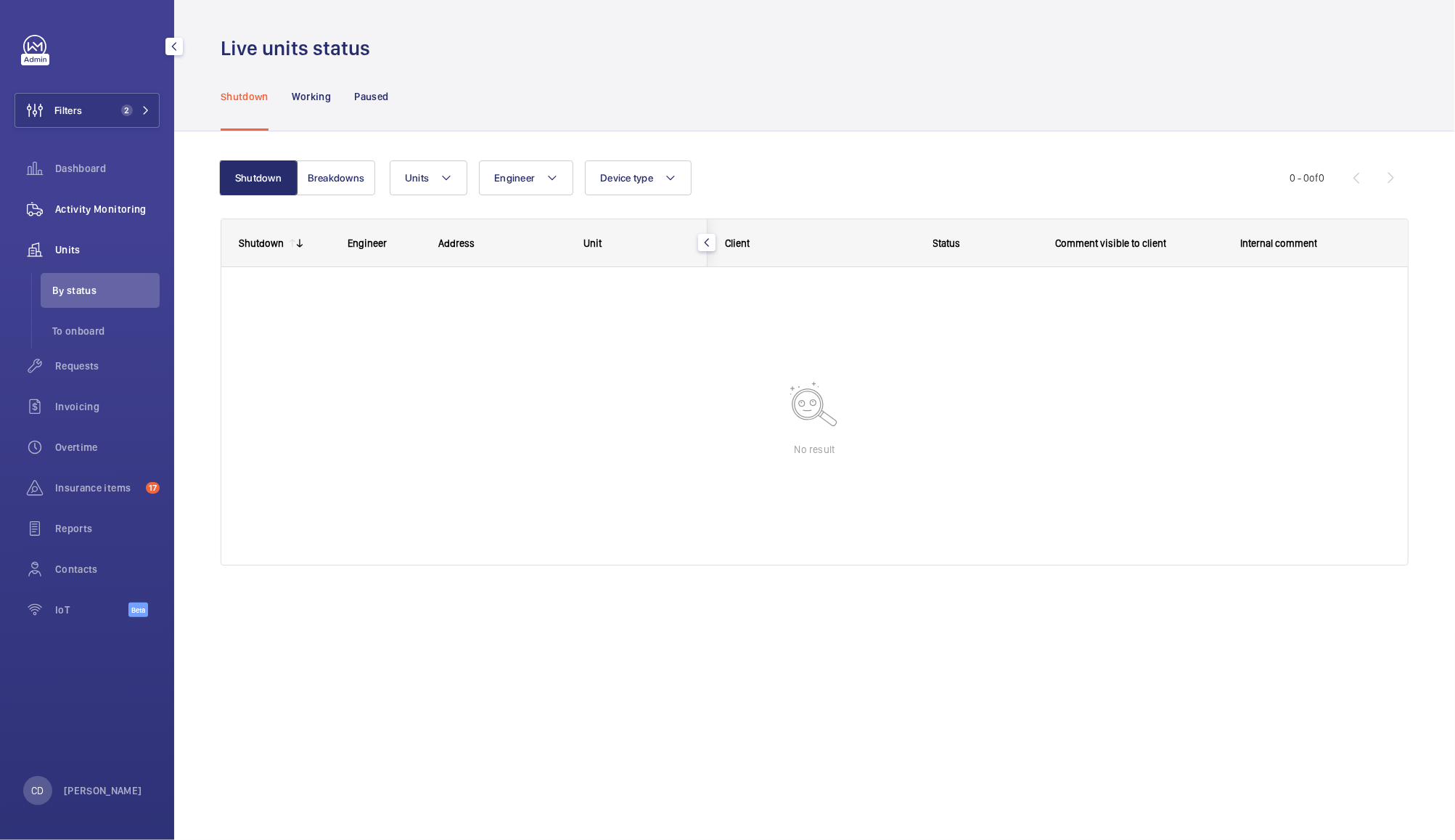
click at [102, 220] on div "Activity Monitoring" at bounding box center [87, 209] width 146 height 35
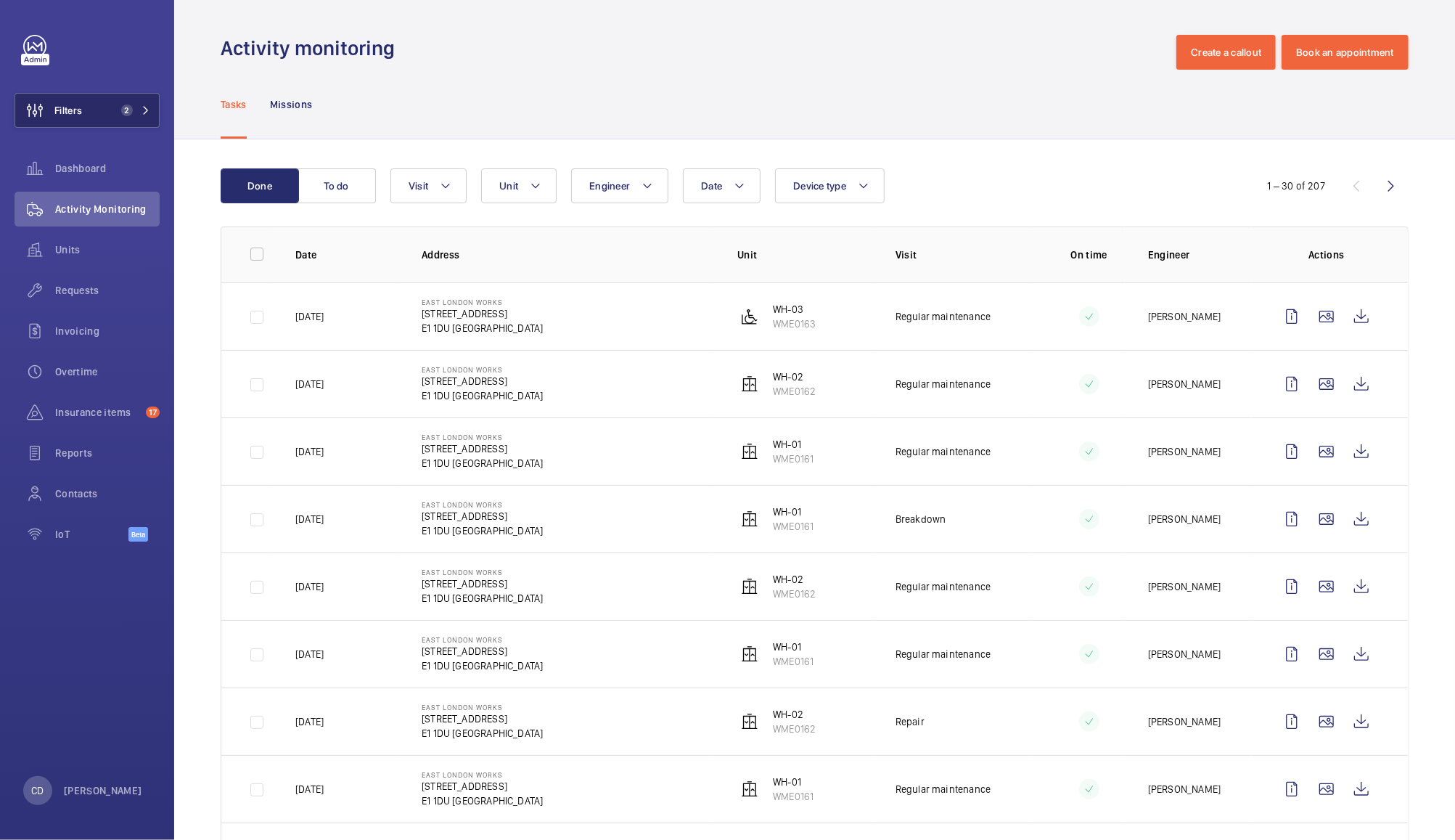
click at [105, 107] on button "Filters 2" at bounding box center [87, 110] width 146 height 35
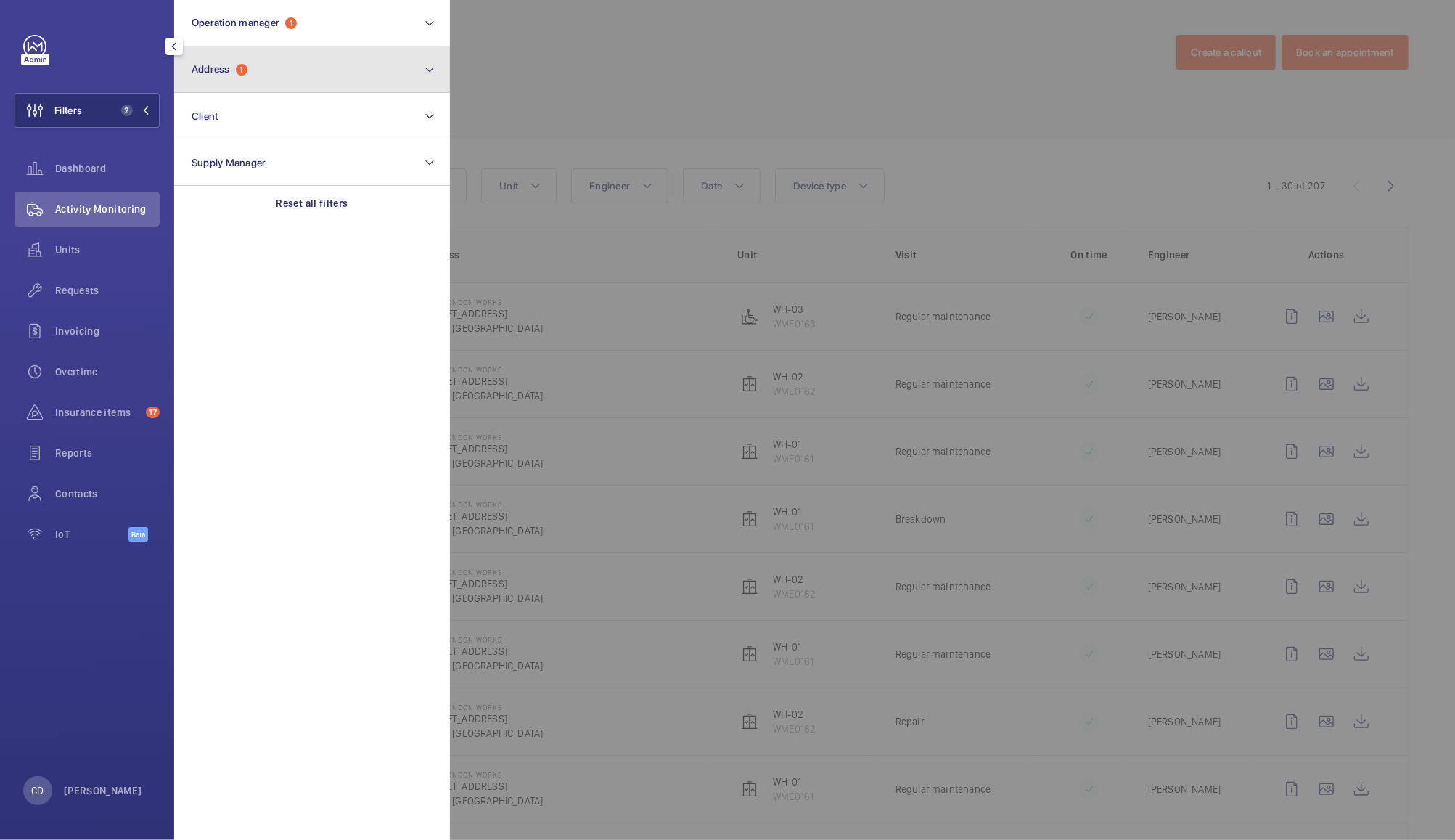
click at [280, 64] on button "Address 1" at bounding box center [311, 69] width 276 height 46
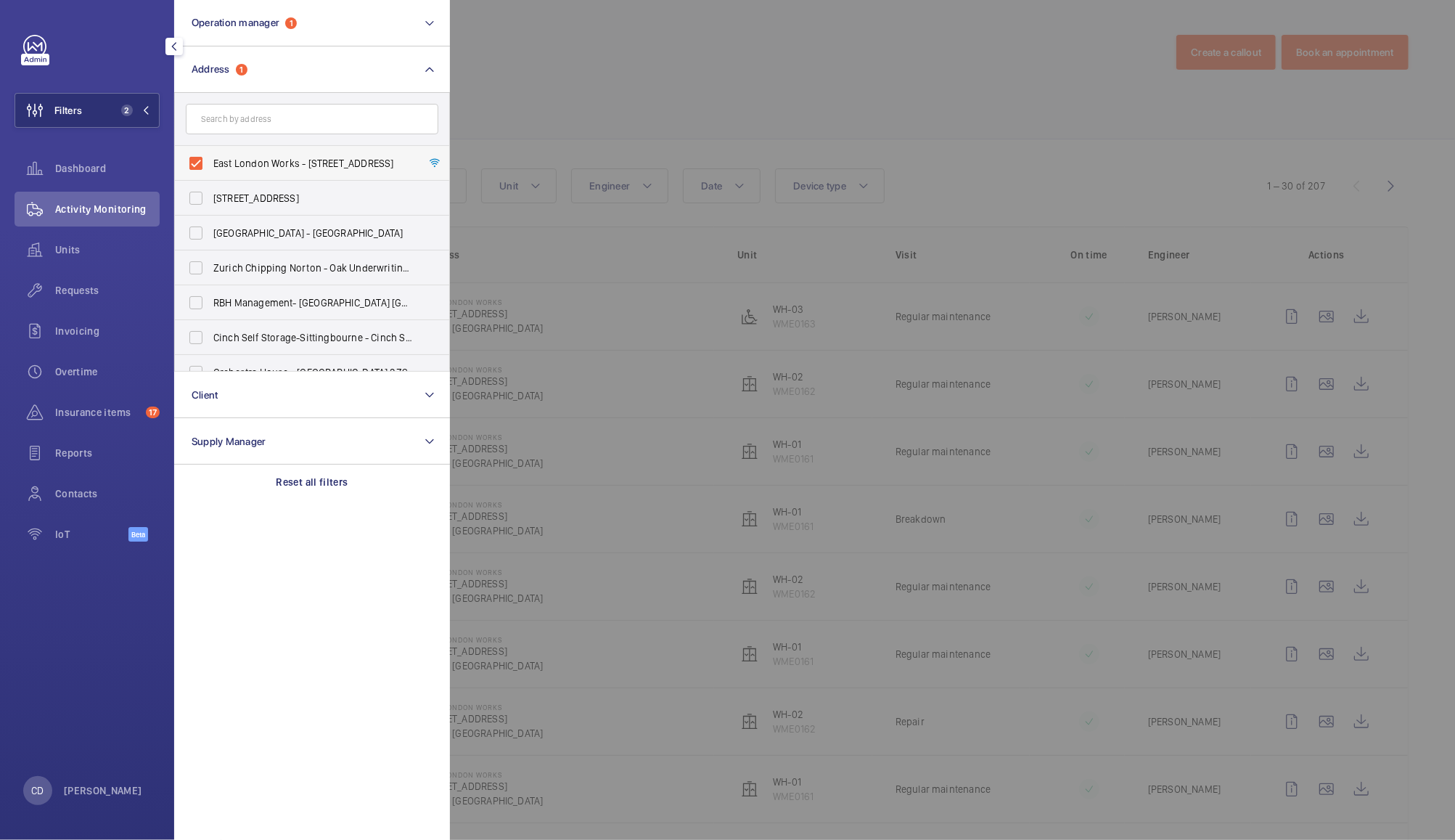
click at [323, 159] on span "East London Works - 65-75 Whitechapel Road, LONDON E1 1DU" at bounding box center [312, 163] width 199 height 15
click at [211, 159] on input "East London Works - 65-75 Whitechapel Road, LONDON E1 1DU" at bounding box center [196, 163] width 29 height 29
checkbox input "false"
click at [364, 115] on input "text" at bounding box center [311, 119] width 253 height 30
type input "chiswick"
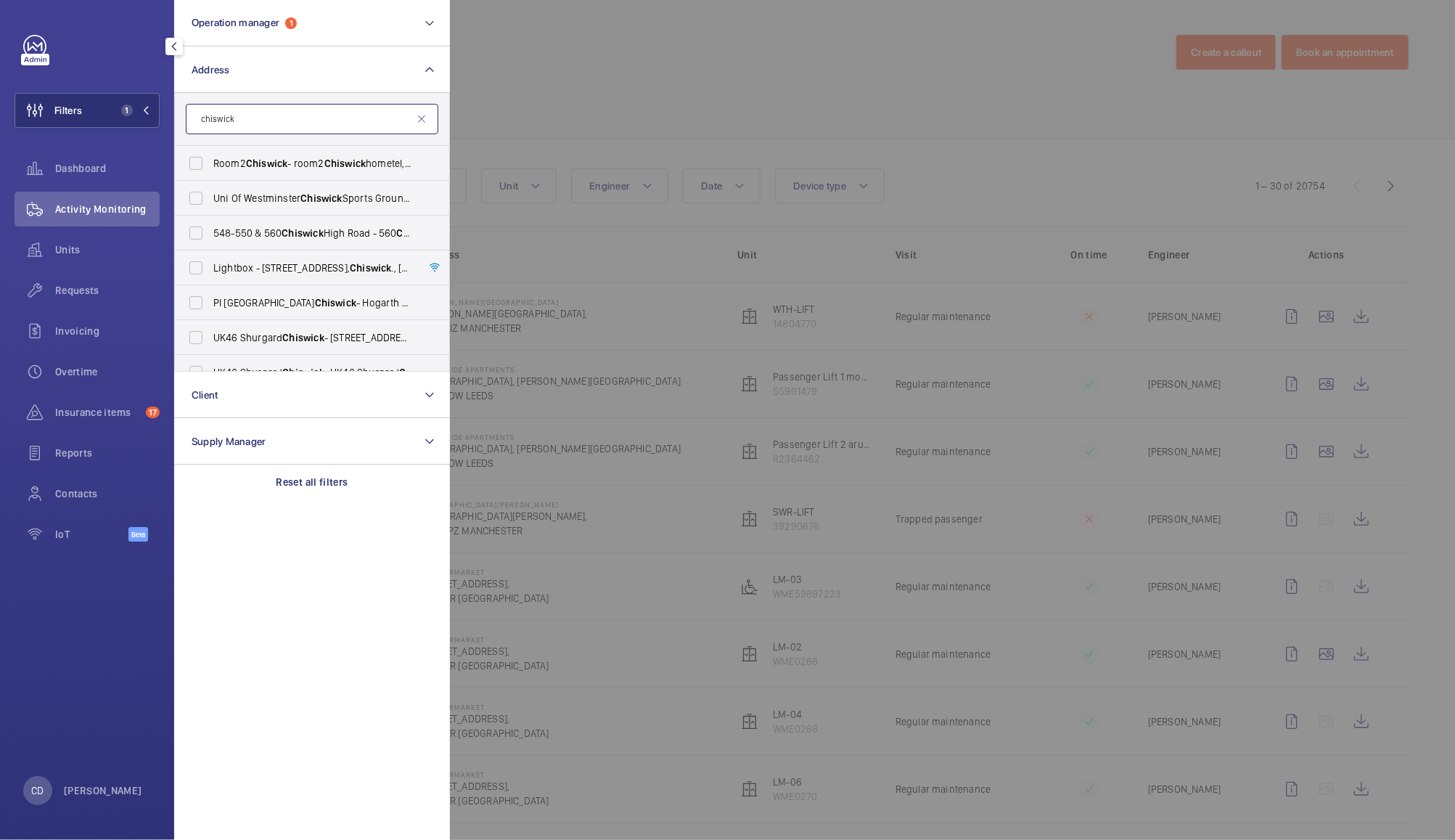
click at [400, 119] on input "chiswick" at bounding box center [311, 119] width 253 height 30
click at [424, 122] on mat-icon at bounding box center [421, 119] width 11 height 11
click at [564, 66] on div at bounding box center [1177, 420] width 1455 height 840
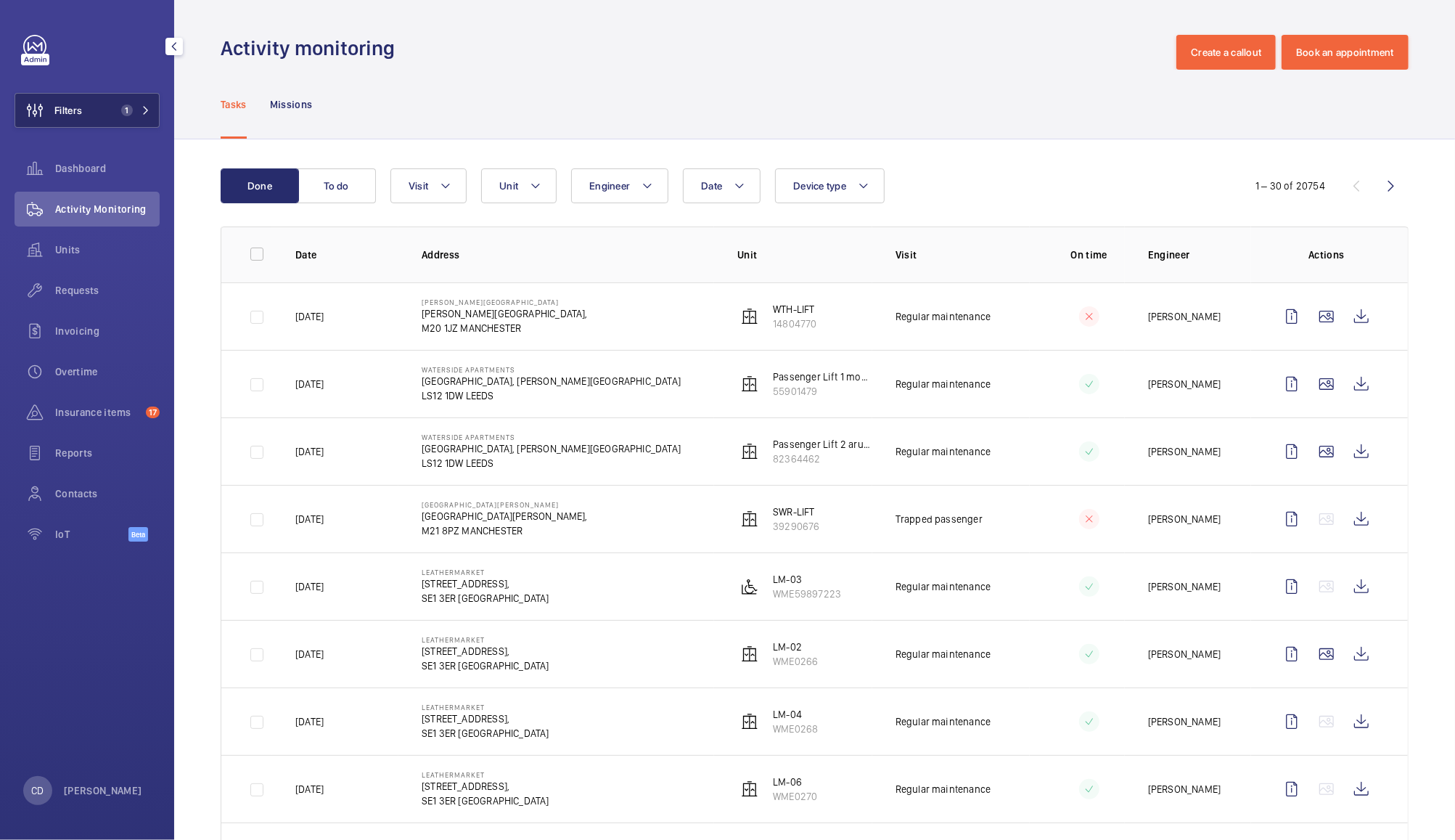
click at [96, 117] on button "Filters 1" at bounding box center [87, 110] width 146 height 35
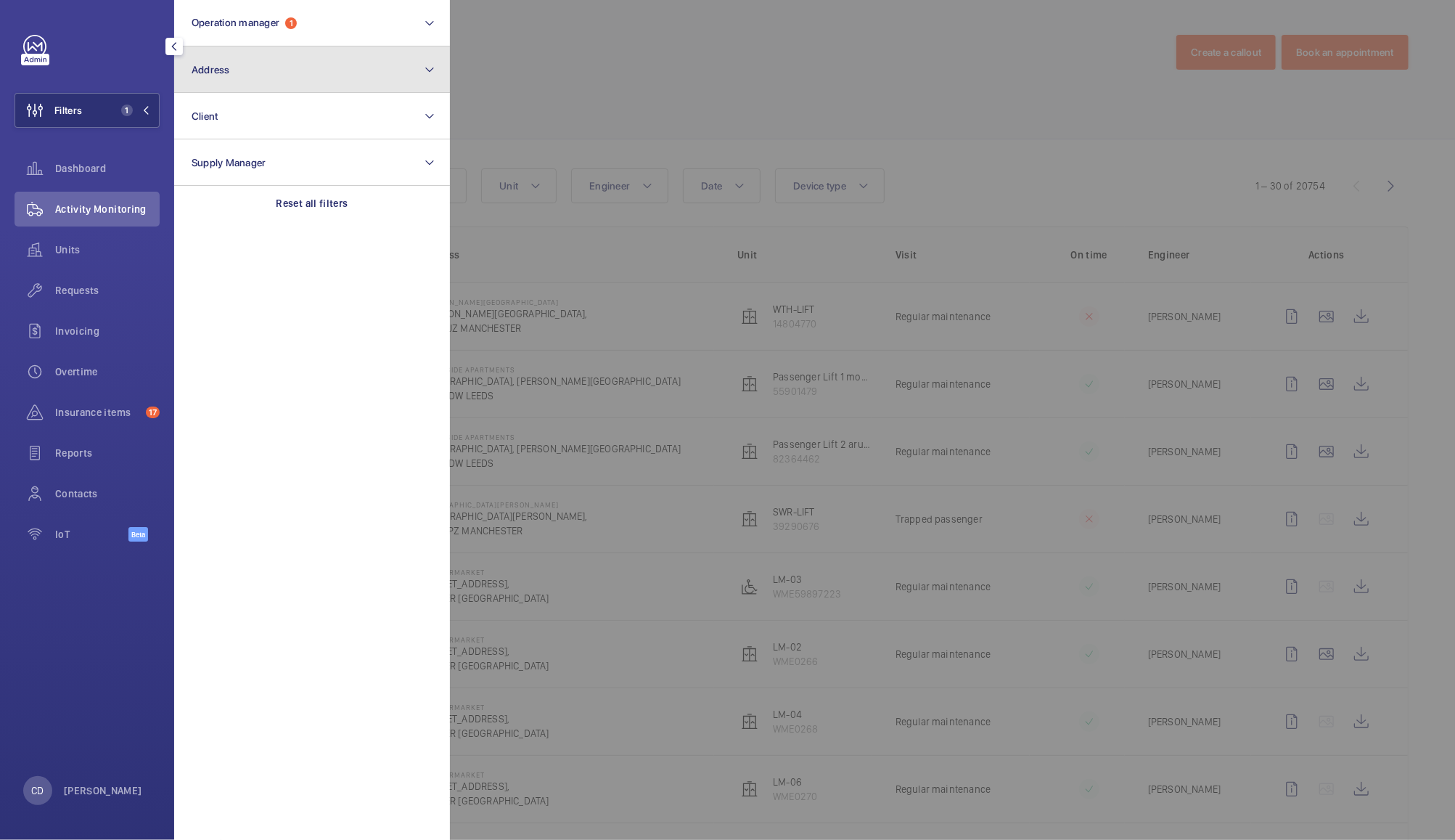
click at [314, 64] on button "Address" at bounding box center [311, 69] width 276 height 46
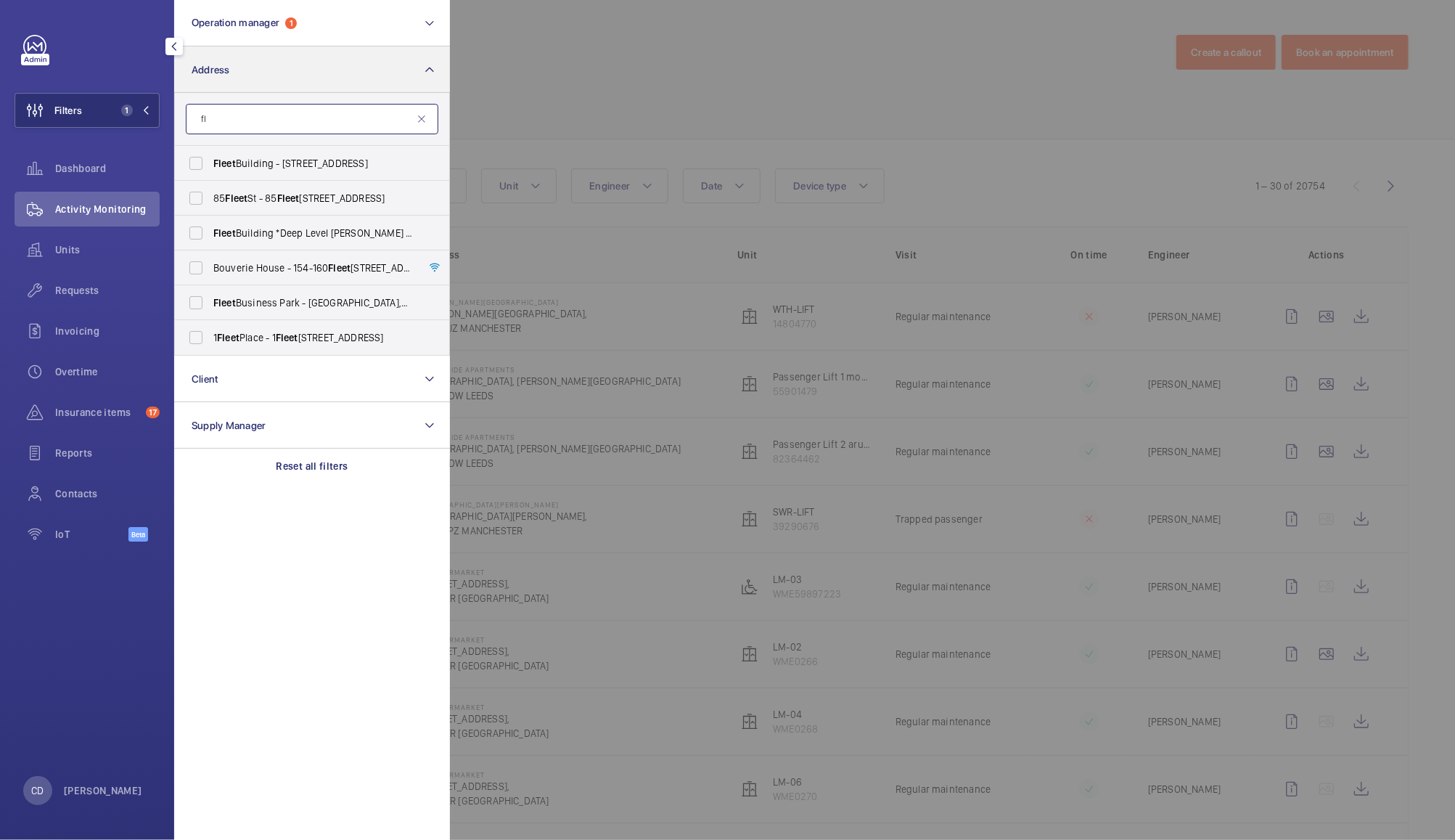
type input "f"
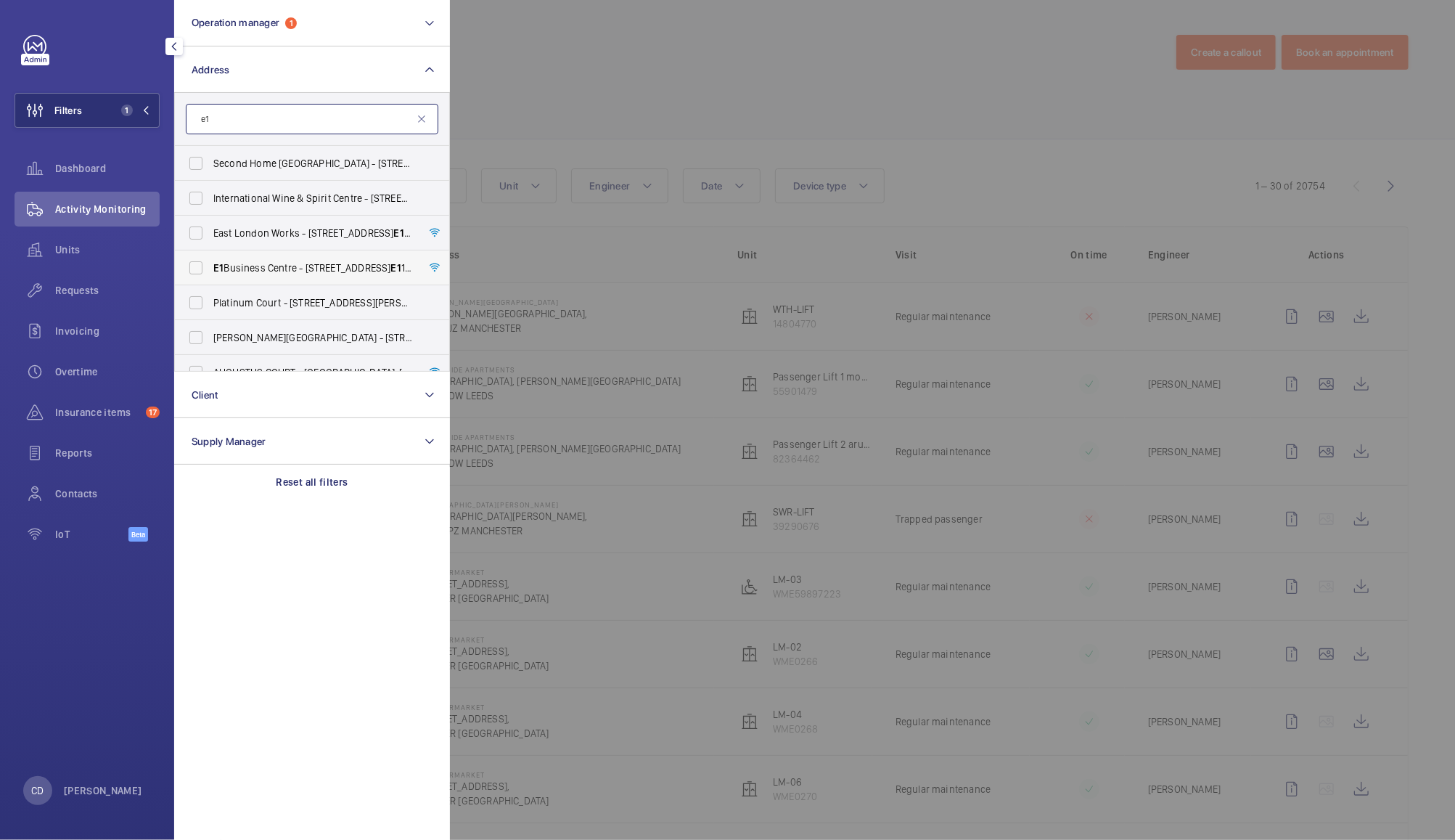
type input "e"
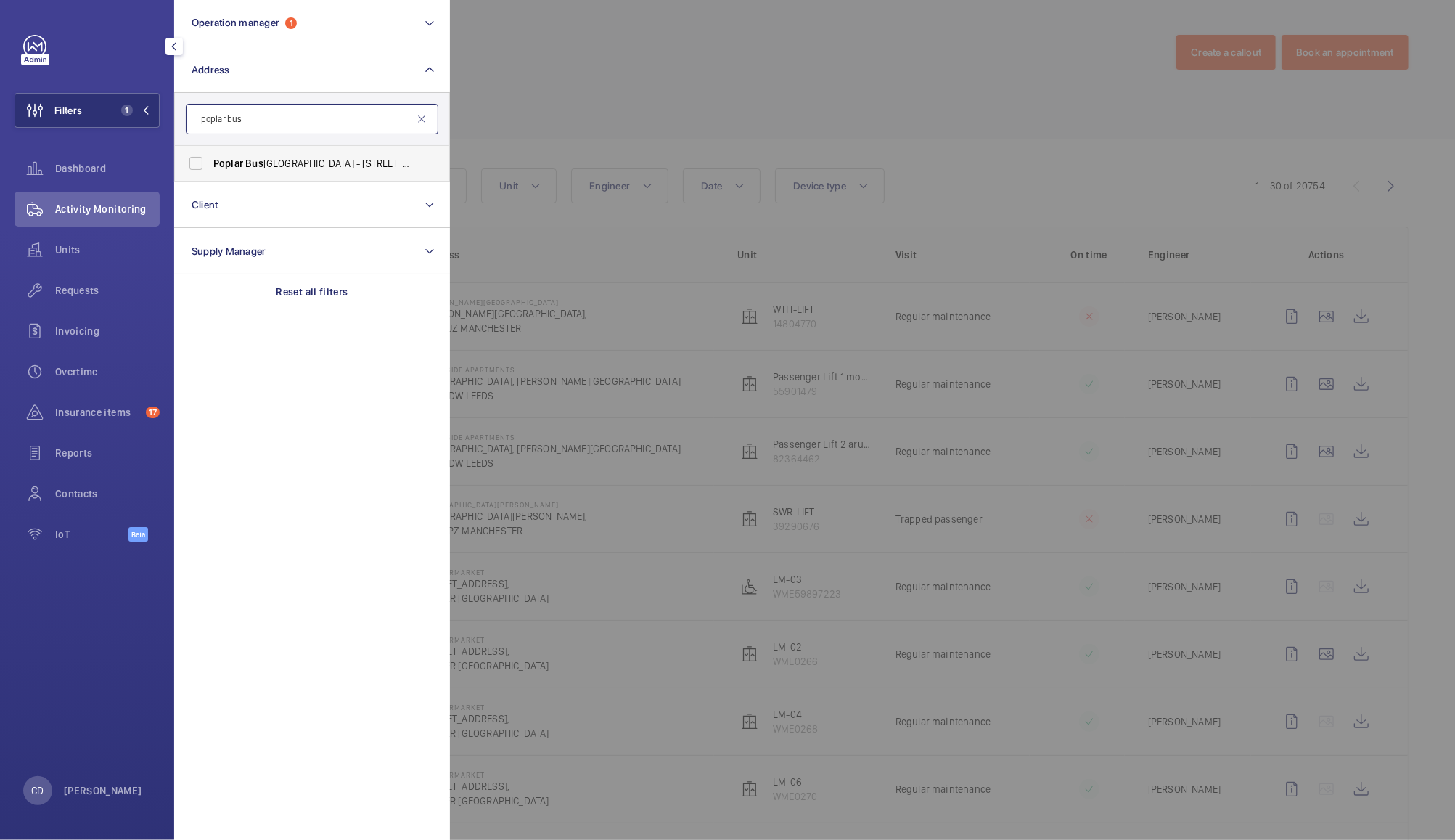
type input "poplar bus"
click at [340, 159] on span "Poplar Bus iness Park - 10 Prestons Road, LONDON E14 9RL" at bounding box center [312, 163] width 199 height 15
click at [211, 159] on input "Poplar Bus iness Park - 10 Prestons Road, LONDON E14 9RL" at bounding box center [196, 163] width 29 height 29
checkbox input "true"
click at [688, 91] on div at bounding box center [1177, 420] width 1455 height 840
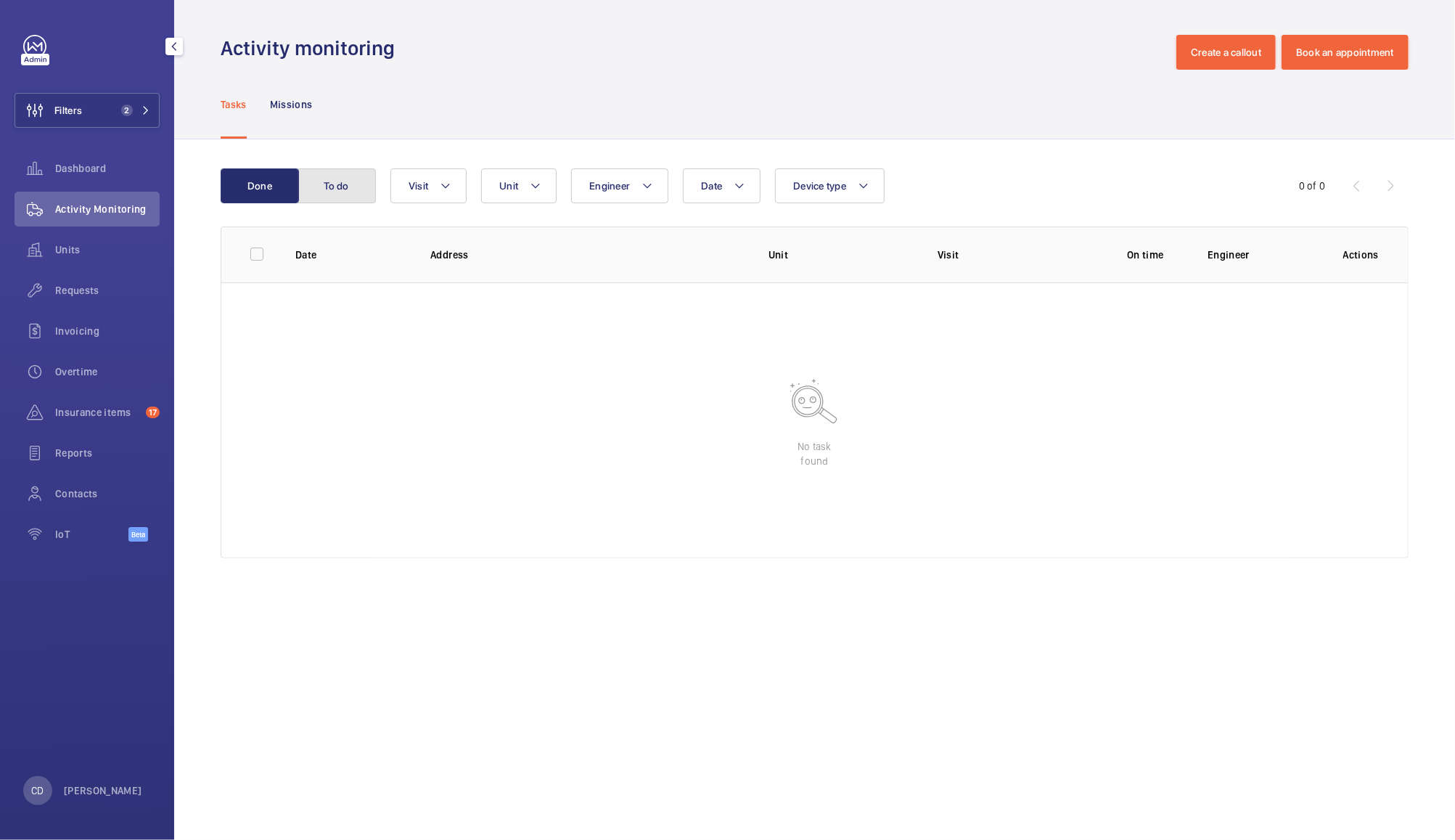
click at [329, 178] on button "To do" at bounding box center [337, 185] width 78 height 35
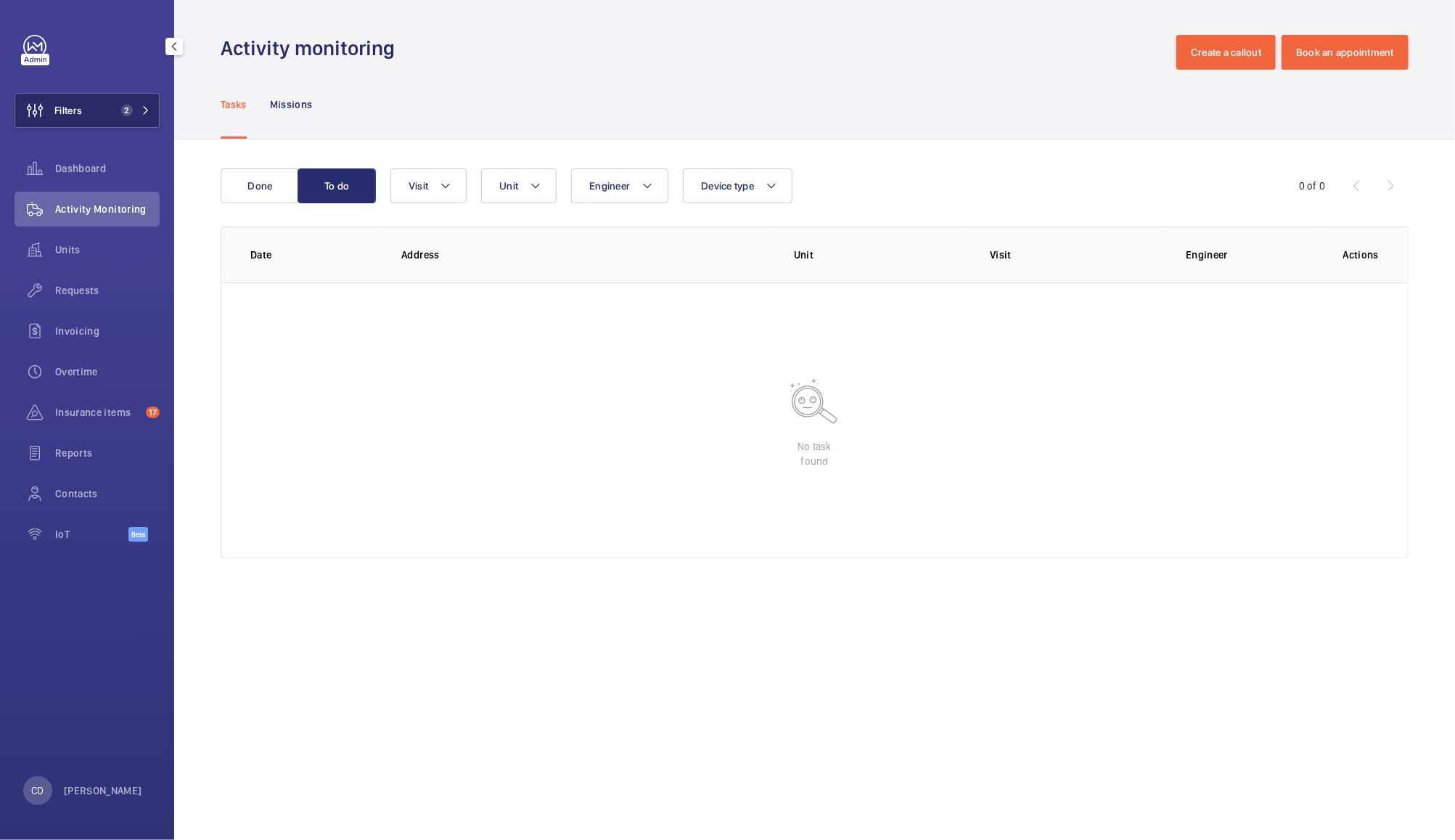
click at [120, 111] on span "2" at bounding box center [124, 111] width 17 height 11
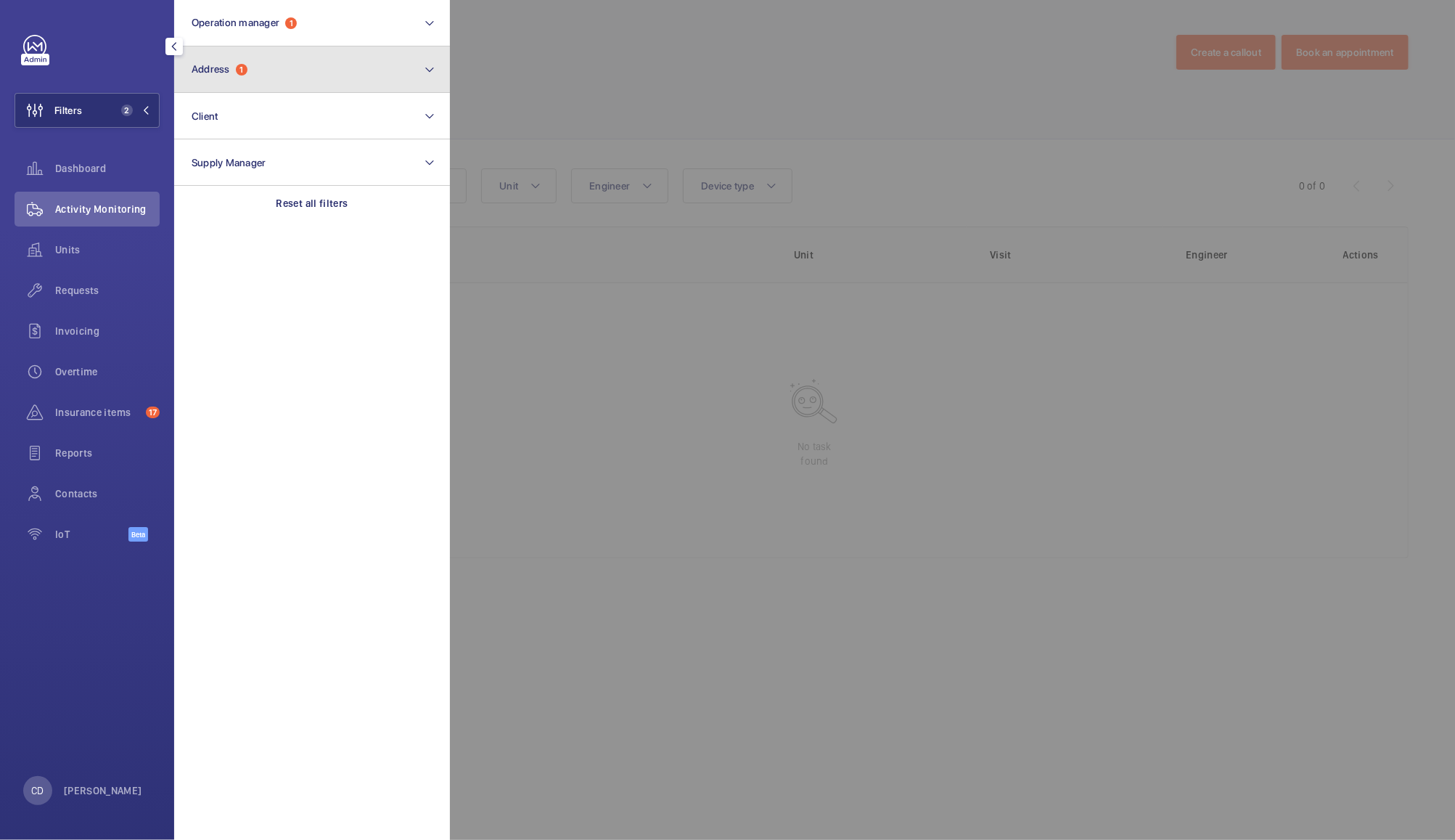
click at [260, 71] on button "Address 1" at bounding box center [311, 69] width 276 height 46
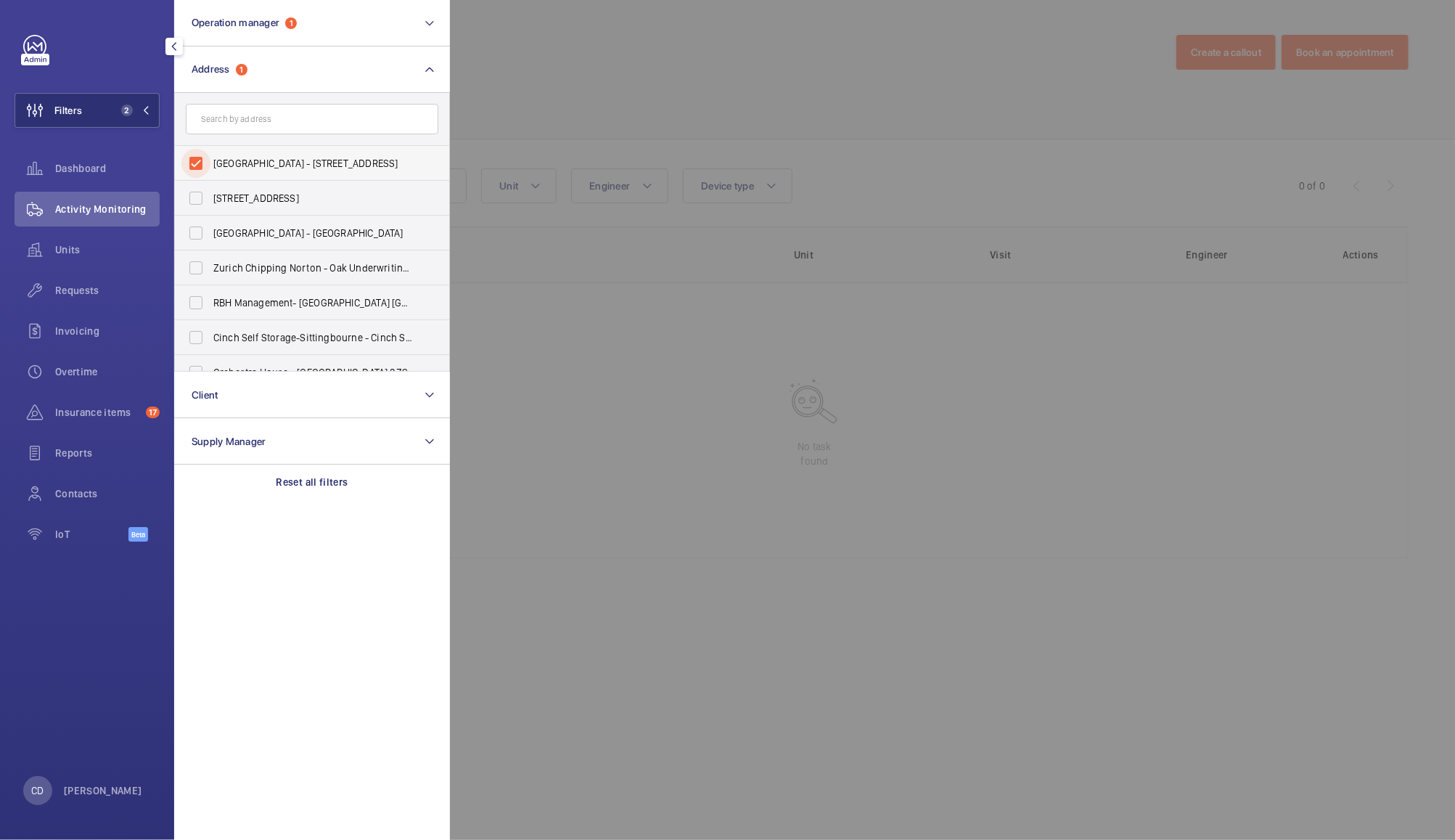
click at [192, 163] on input "Poplar Business Park - 10 Prestons Road, LONDON E14 9RL" at bounding box center [196, 163] width 29 height 29
checkbox input "false"
click at [299, 118] on input "text" at bounding box center [311, 119] width 253 height 30
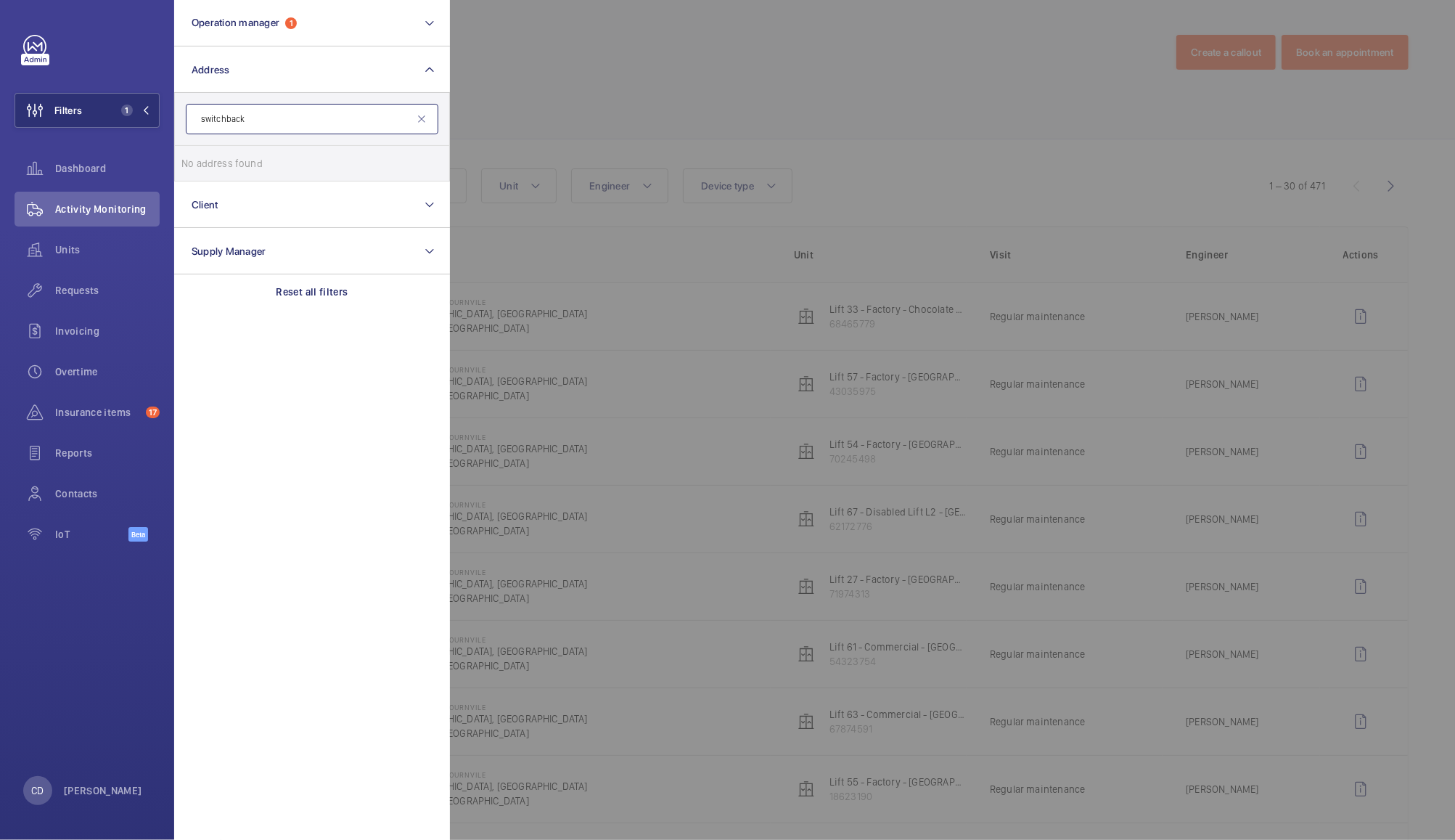
click at [435, 111] on input "switchback" at bounding box center [311, 119] width 253 height 30
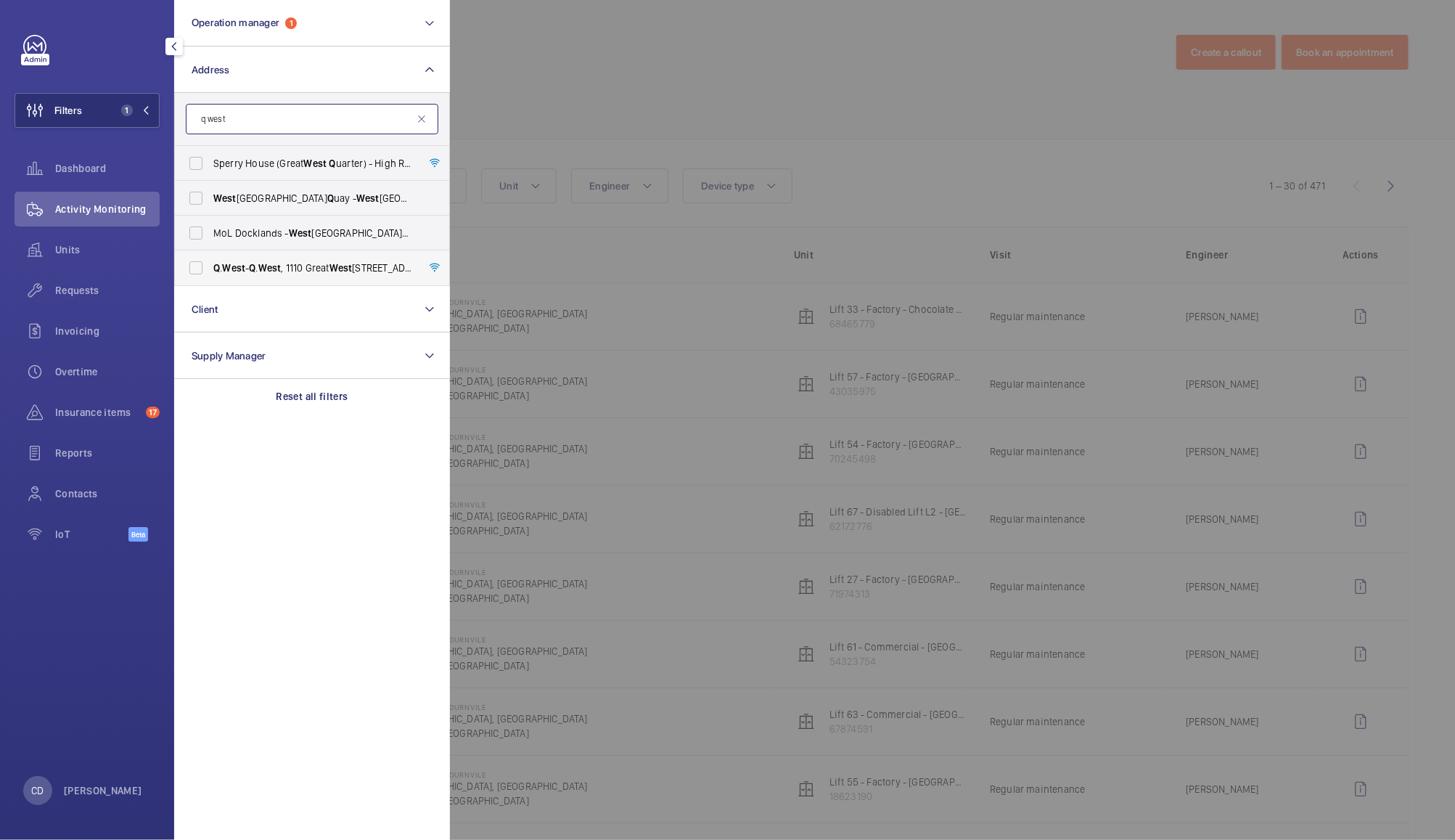
type input "q west"
click at [333, 267] on span "Q . West - Q . West , 1110 Great West Rd, Brentford, TW8 0GP LONDON, LONDON TW8…" at bounding box center [312, 268] width 199 height 15
click at [211, 267] on input "Q . West - Q . West , 1110 Great West Rd, Brentford, TW8 0GP LONDON, LONDON TW8…" at bounding box center [196, 268] width 29 height 29
checkbox input "true"
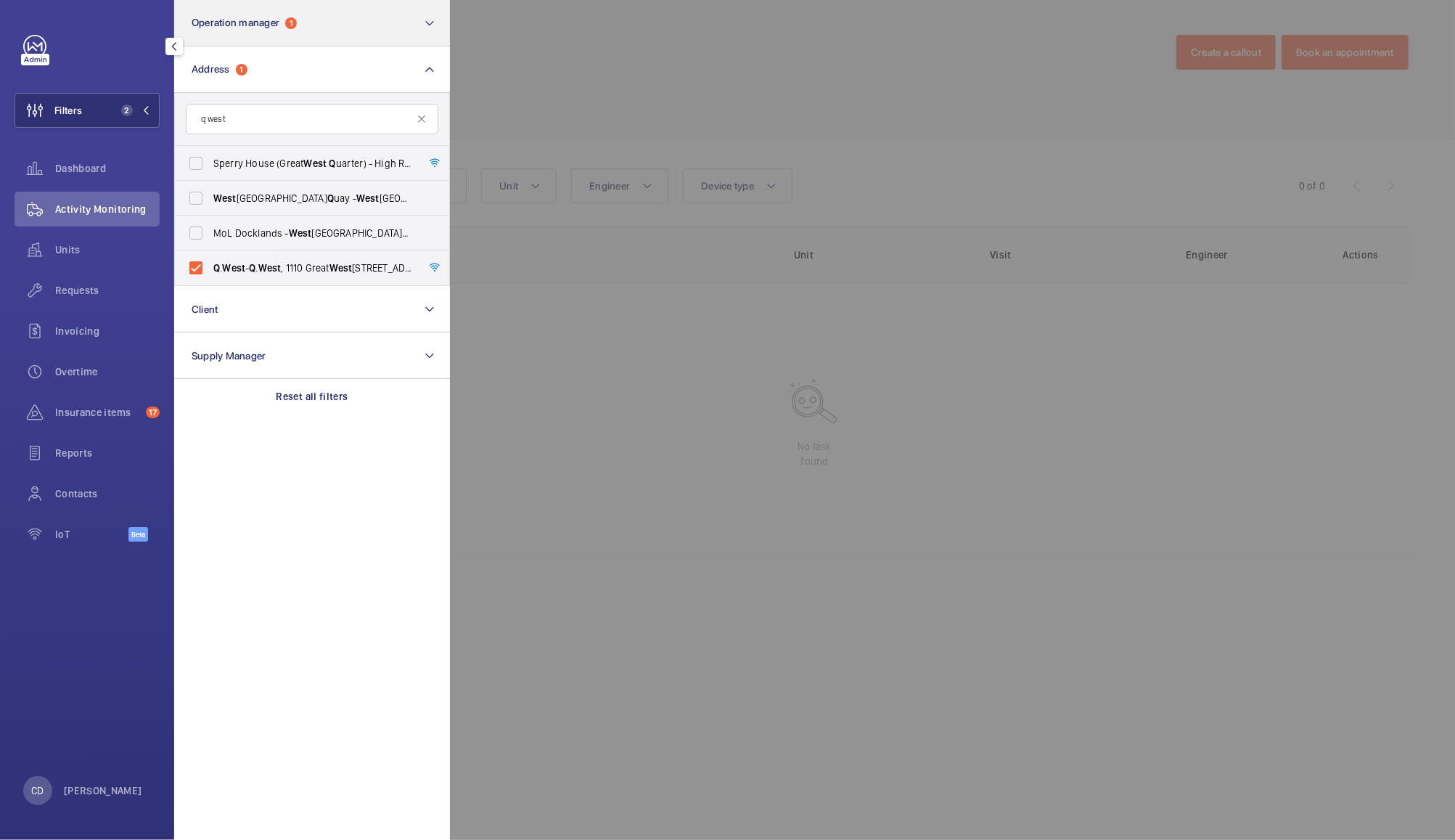
click at [388, 26] on button "Operation manager 1" at bounding box center [311, 23] width 276 height 46
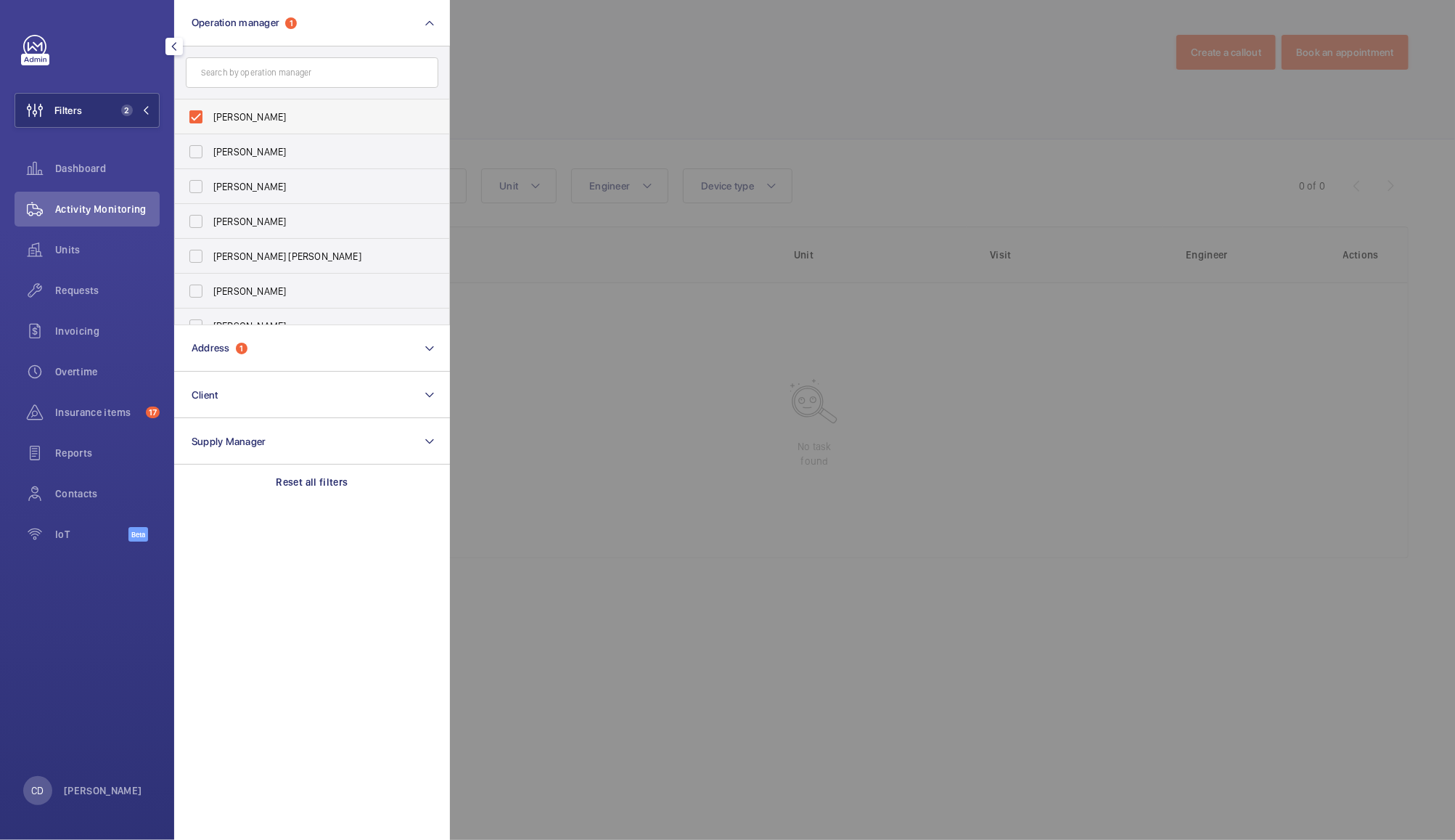
click at [264, 118] on span "[PERSON_NAME]" at bounding box center [312, 117] width 199 height 15
click at [211, 118] on input "[PERSON_NAME]" at bounding box center [196, 117] width 29 height 29
checkbox input "false"
click at [603, 51] on div at bounding box center [1177, 420] width 1455 height 840
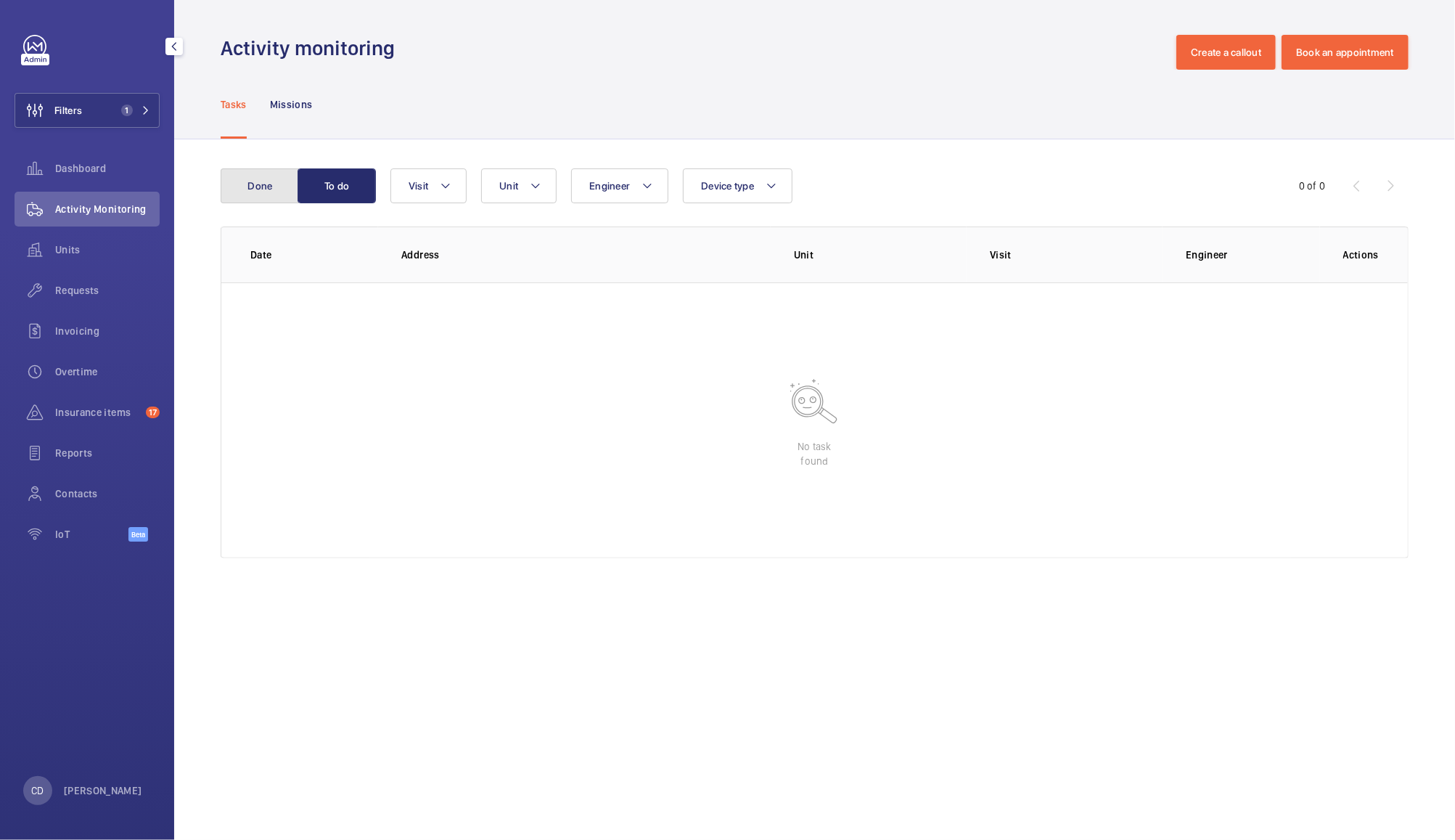
click at [271, 179] on button "Done" at bounding box center [259, 185] width 78 height 35
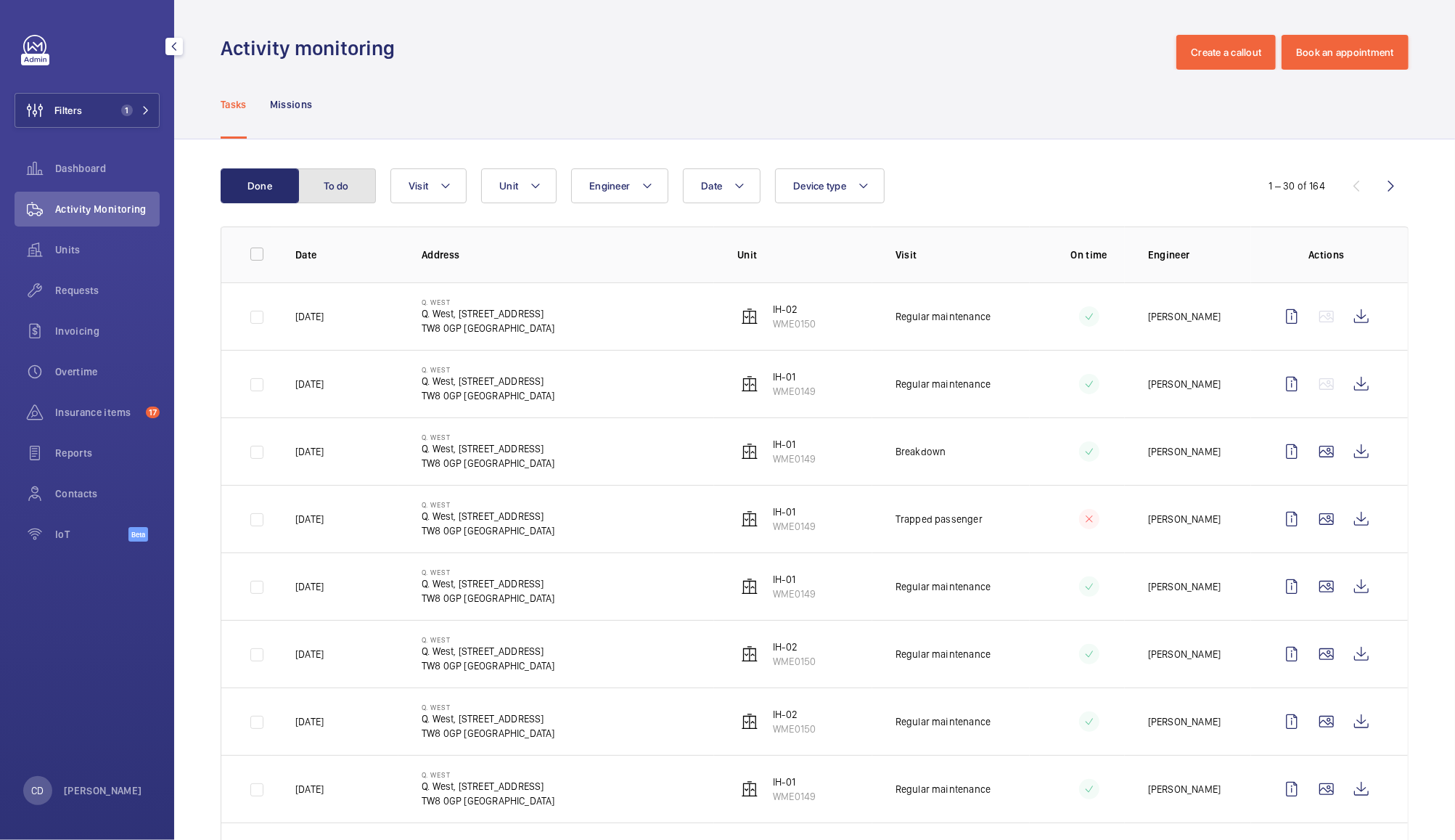
click at [347, 175] on button "To do" at bounding box center [337, 185] width 78 height 35
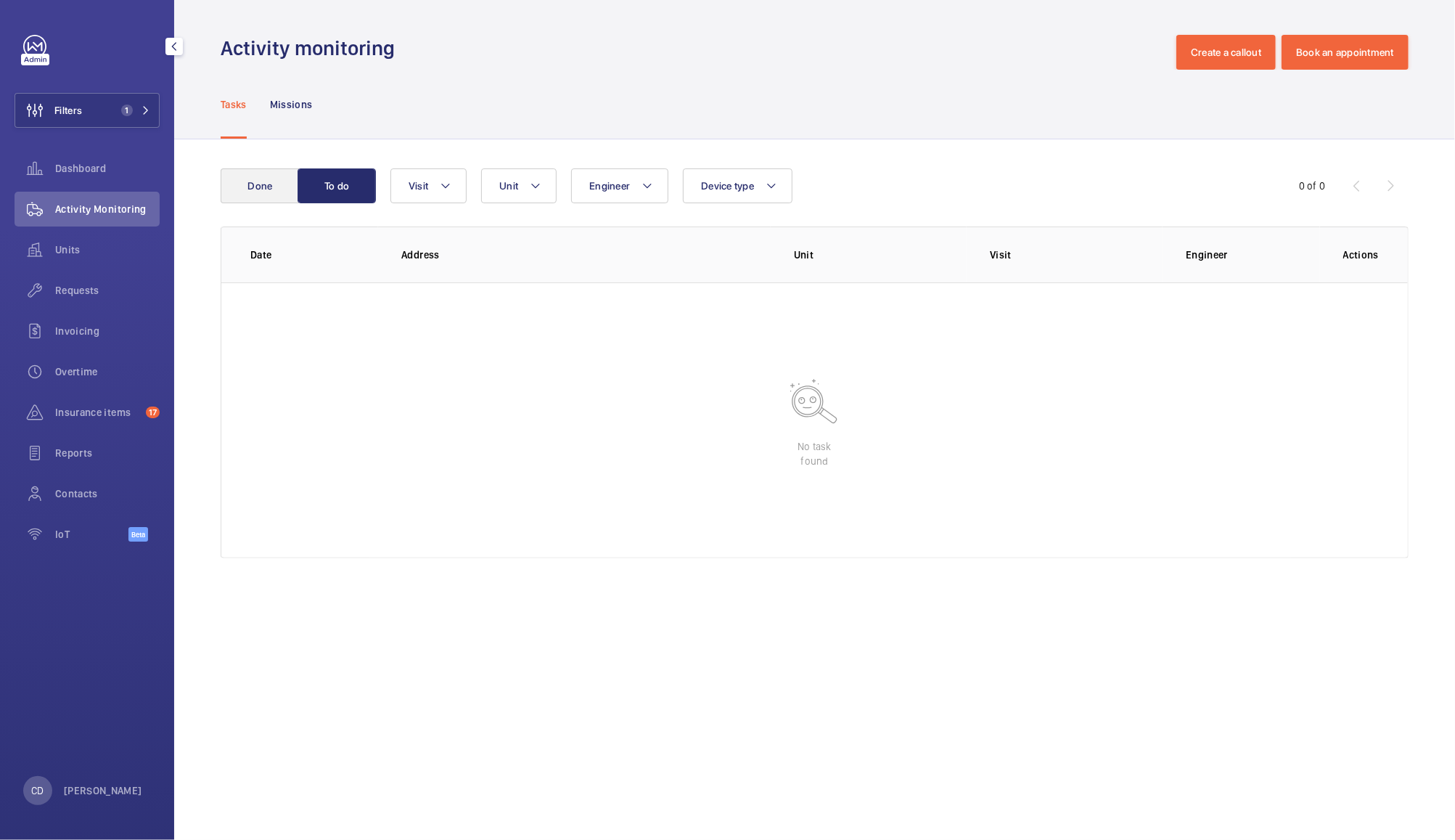
click at [261, 170] on button "Done" at bounding box center [259, 185] width 78 height 35
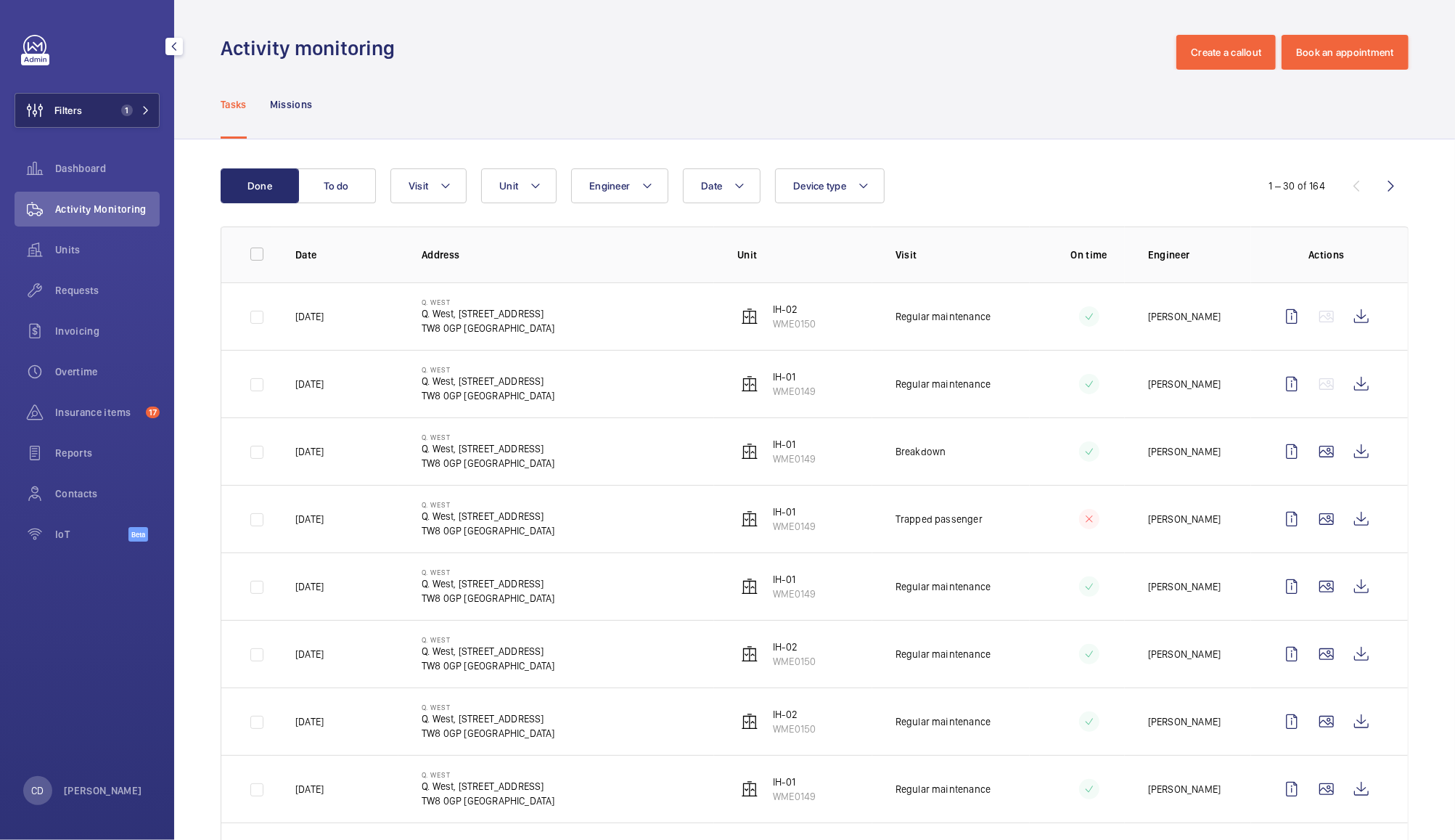
click at [98, 108] on button "Filters 1" at bounding box center [87, 110] width 146 height 35
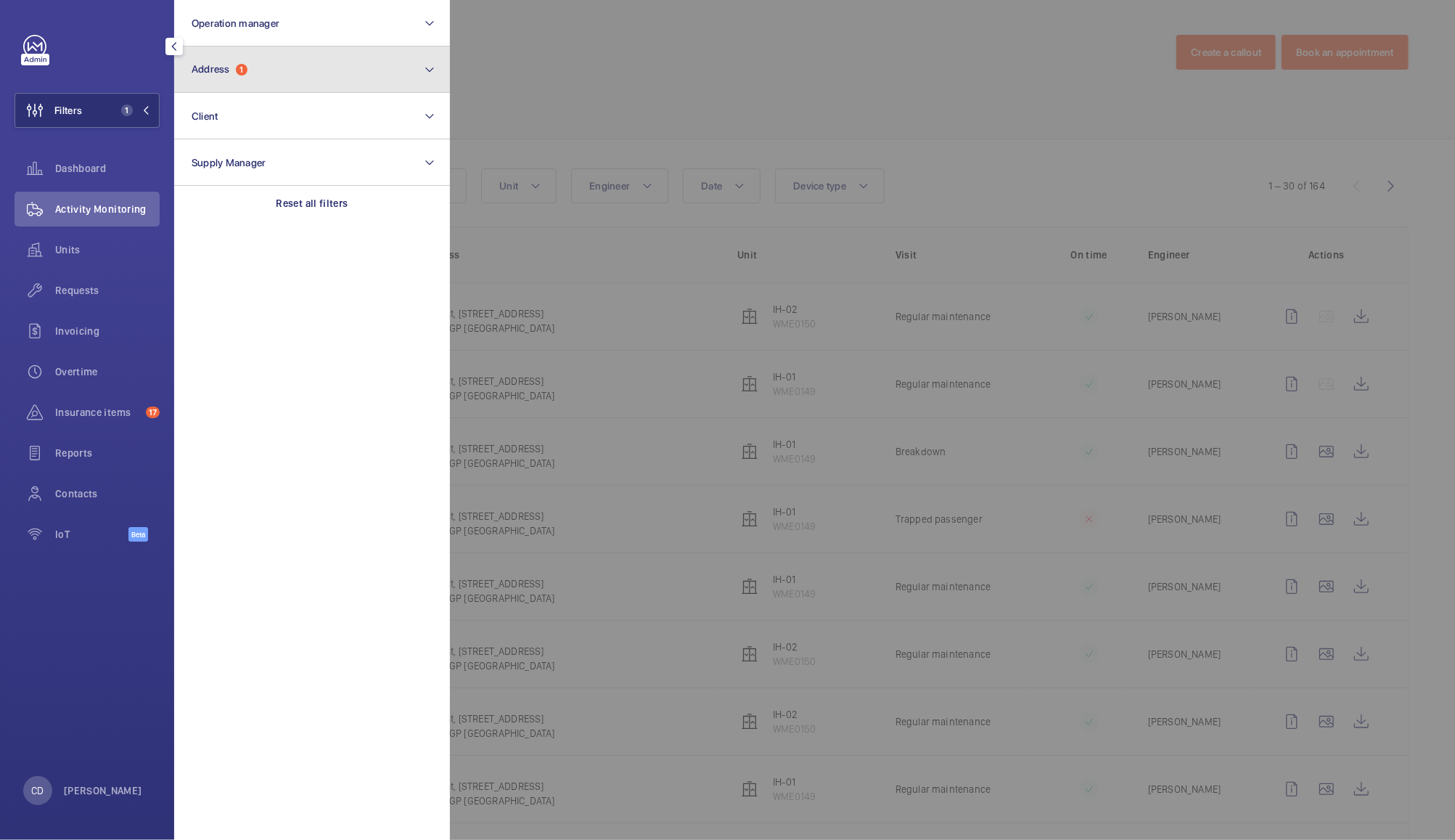
click at [245, 84] on button "Address 1" at bounding box center [311, 69] width 276 height 46
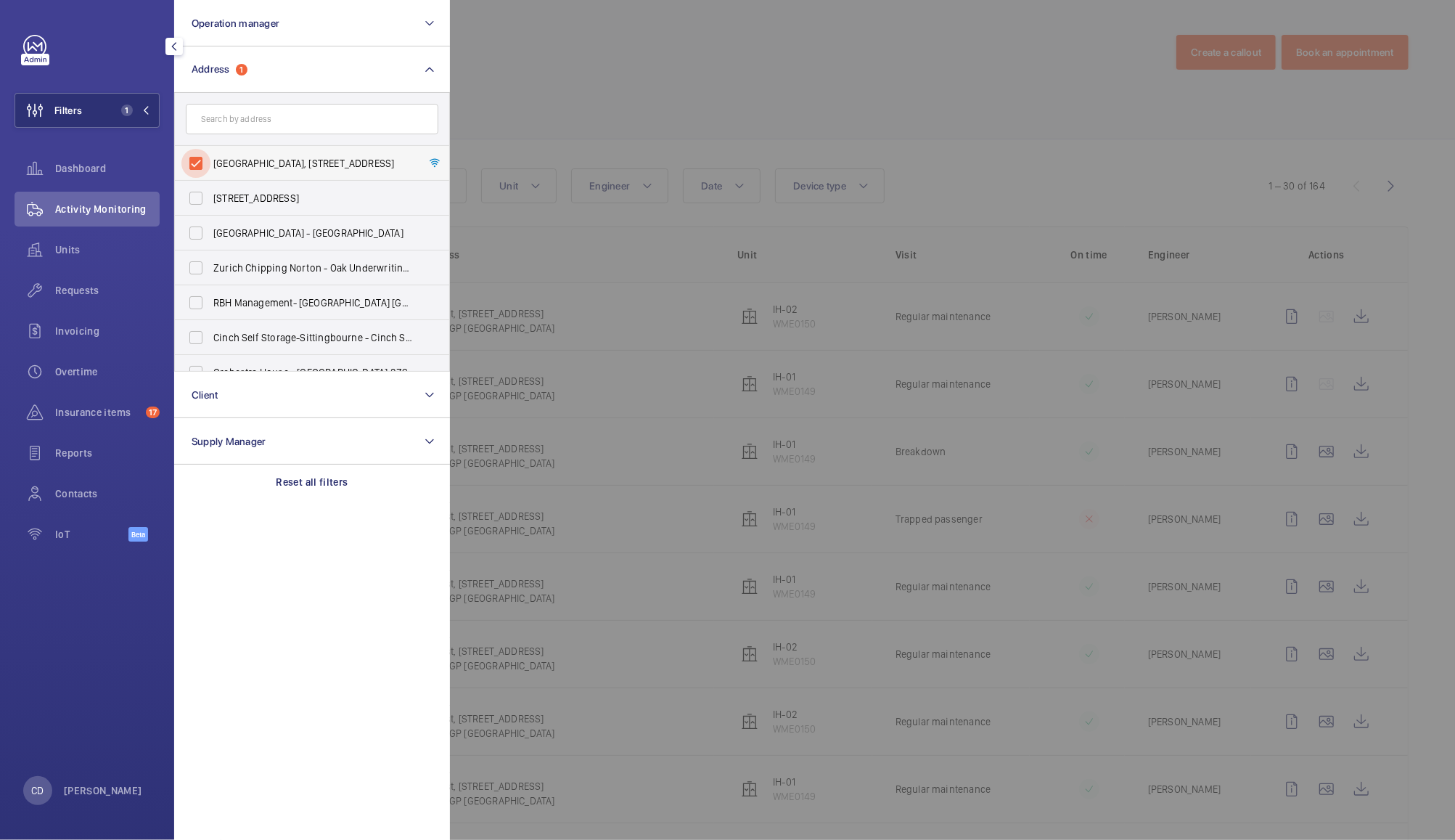
click at [192, 164] on input "Q. West - Q. West, 1110 Great West Rd, Brentford, TW8 0GP LONDON, LONDON TW8 0GP" at bounding box center [196, 163] width 29 height 29
checkbox input "false"
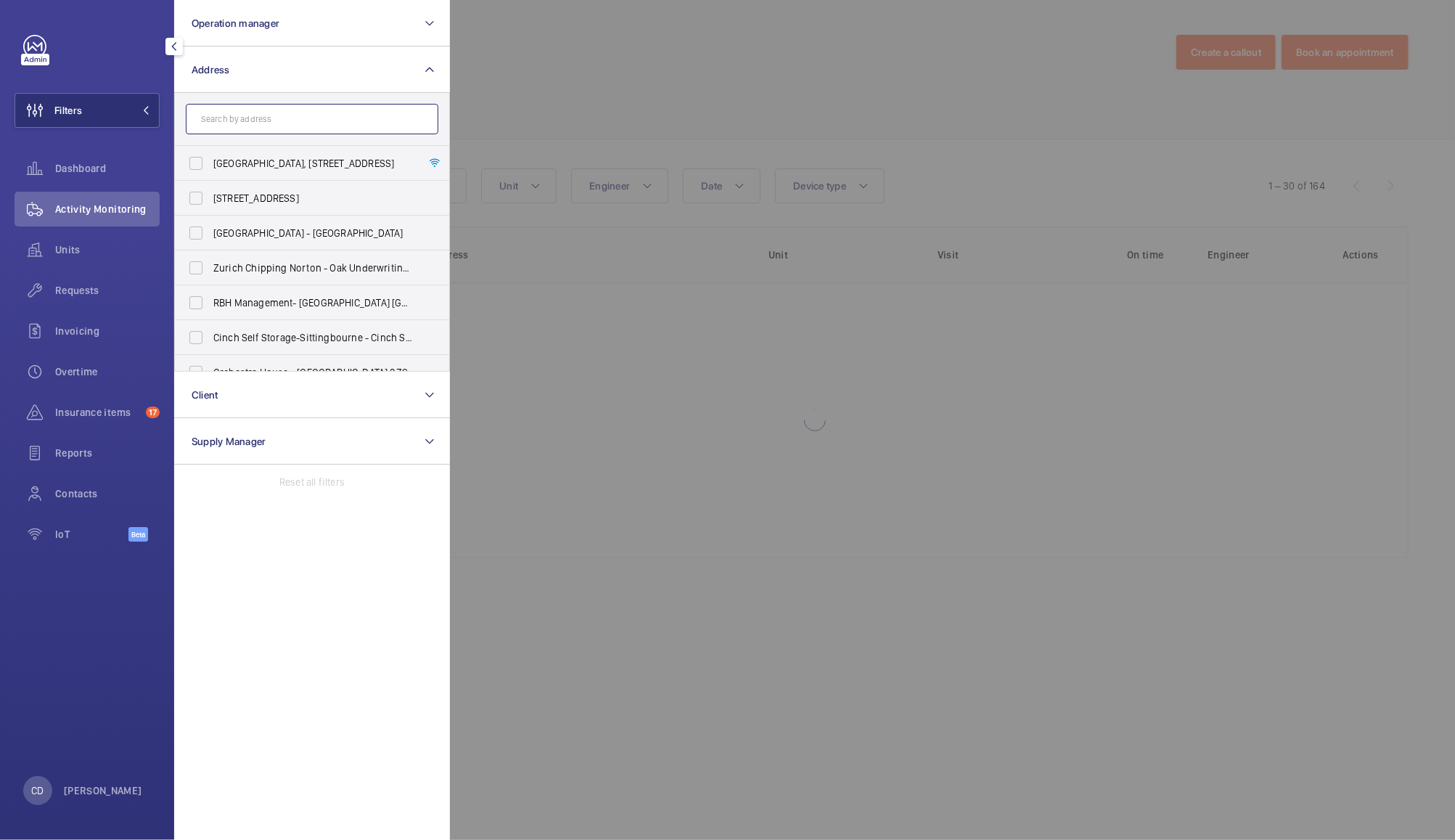
click at [273, 121] on input "text" at bounding box center [311, 119] width 253 height 30
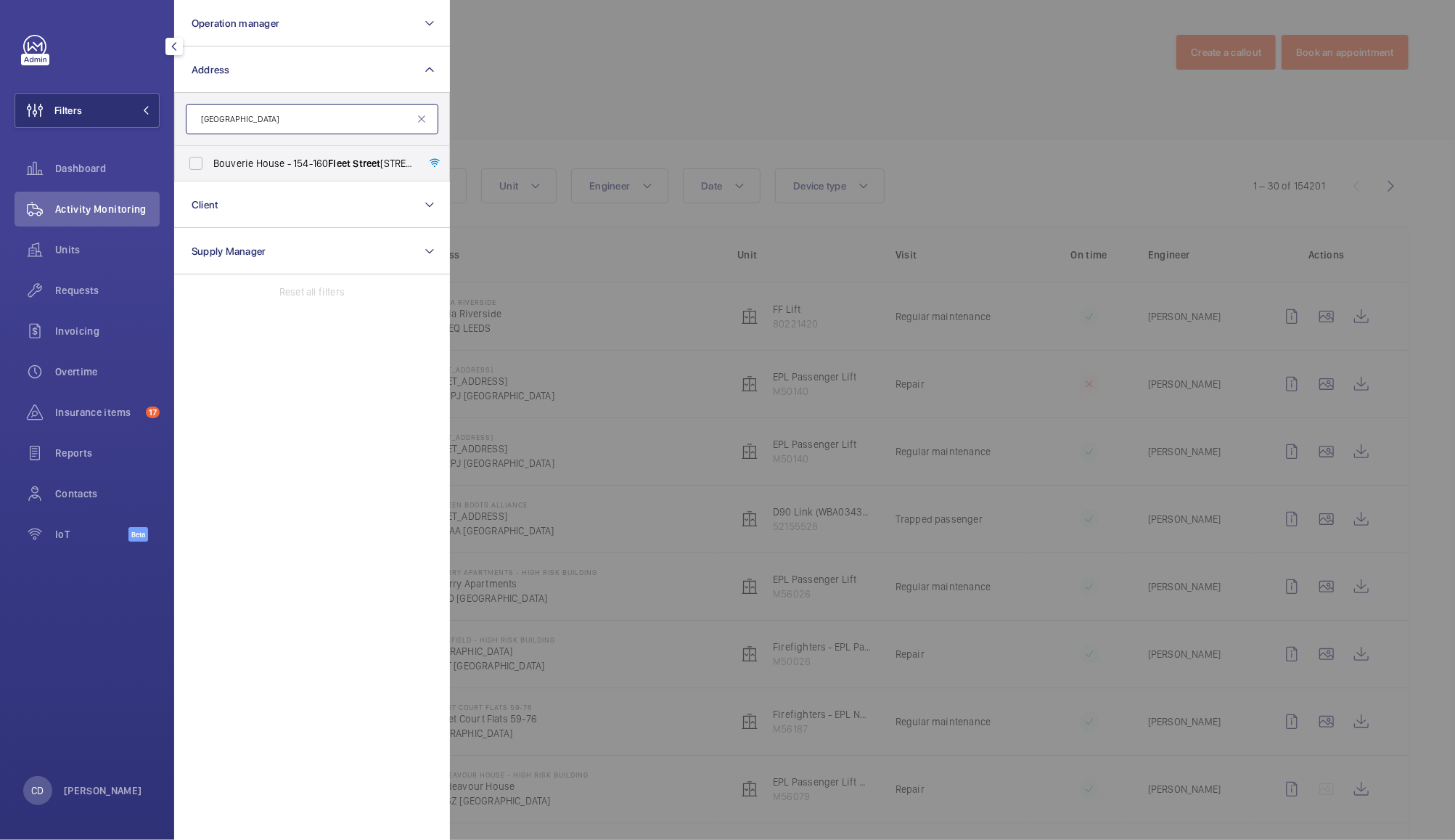
type input "fleet street"
type input "greyfriar"
click at [339, 159] on span "Greyfriar" at bounding box center [354, 163] width 41 height 11
click at [211, 159] on input "Reading, Greyfriar s 20 - 20 Greyfriar s Rd, READING RG1 1NS" at bounding box center [196, 163] width 29 height 29
checkbox input "true"
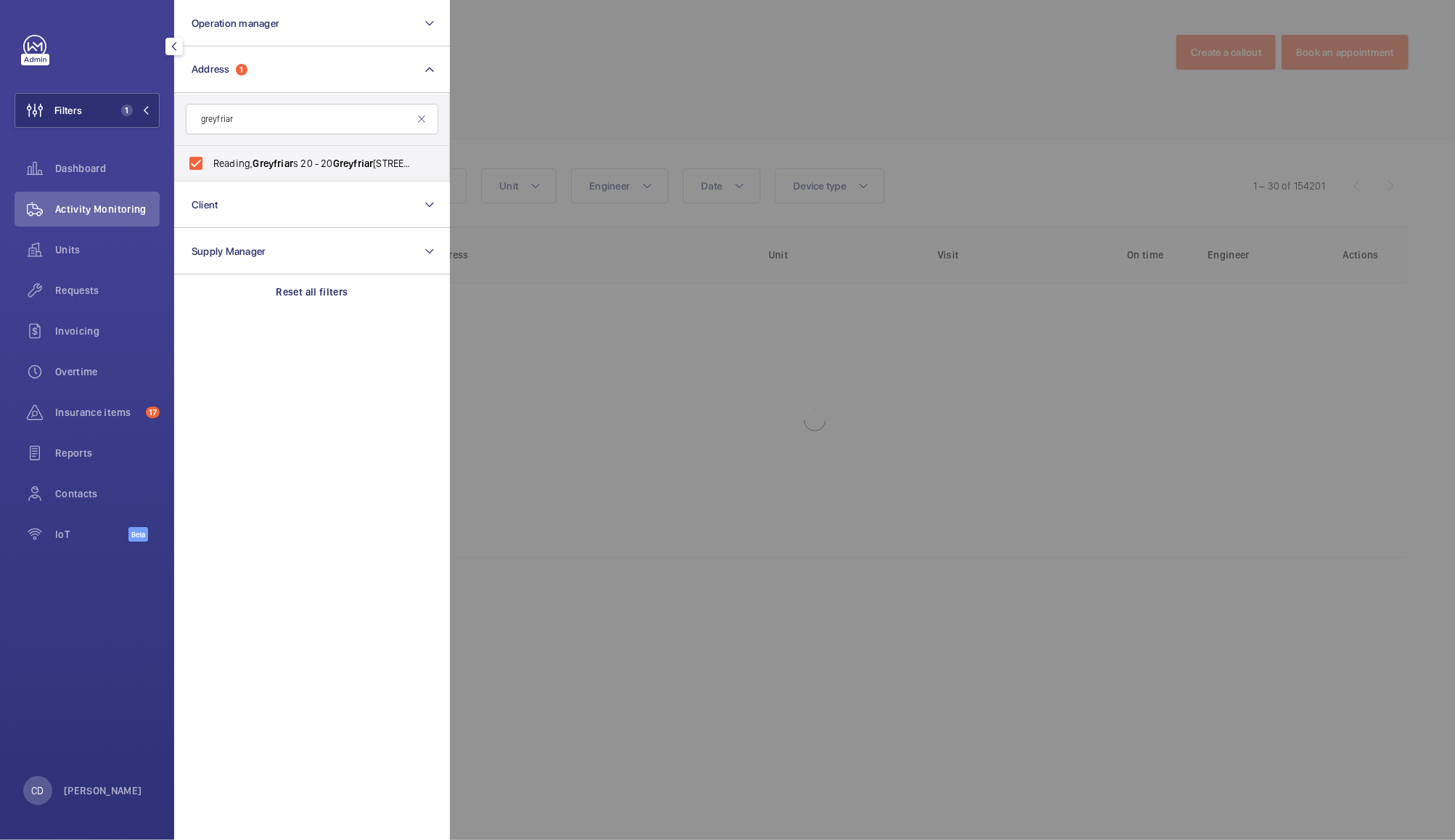
click at [667, 85] on div at bounding box center [1177, 420] width 1455 height 840
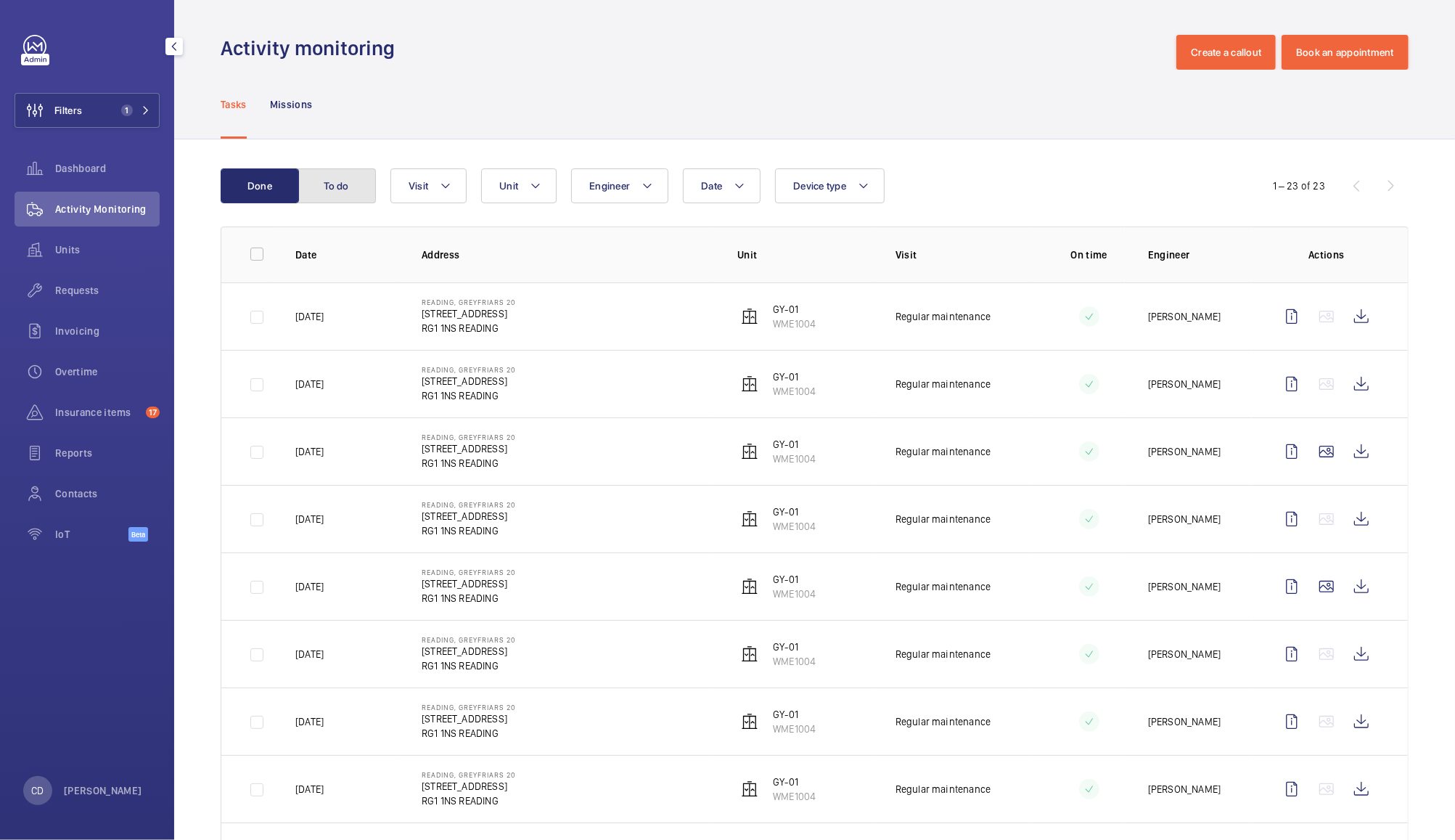
click at [344, 193] on button "To do" at bounding box center [337, 185] width 78 height 35
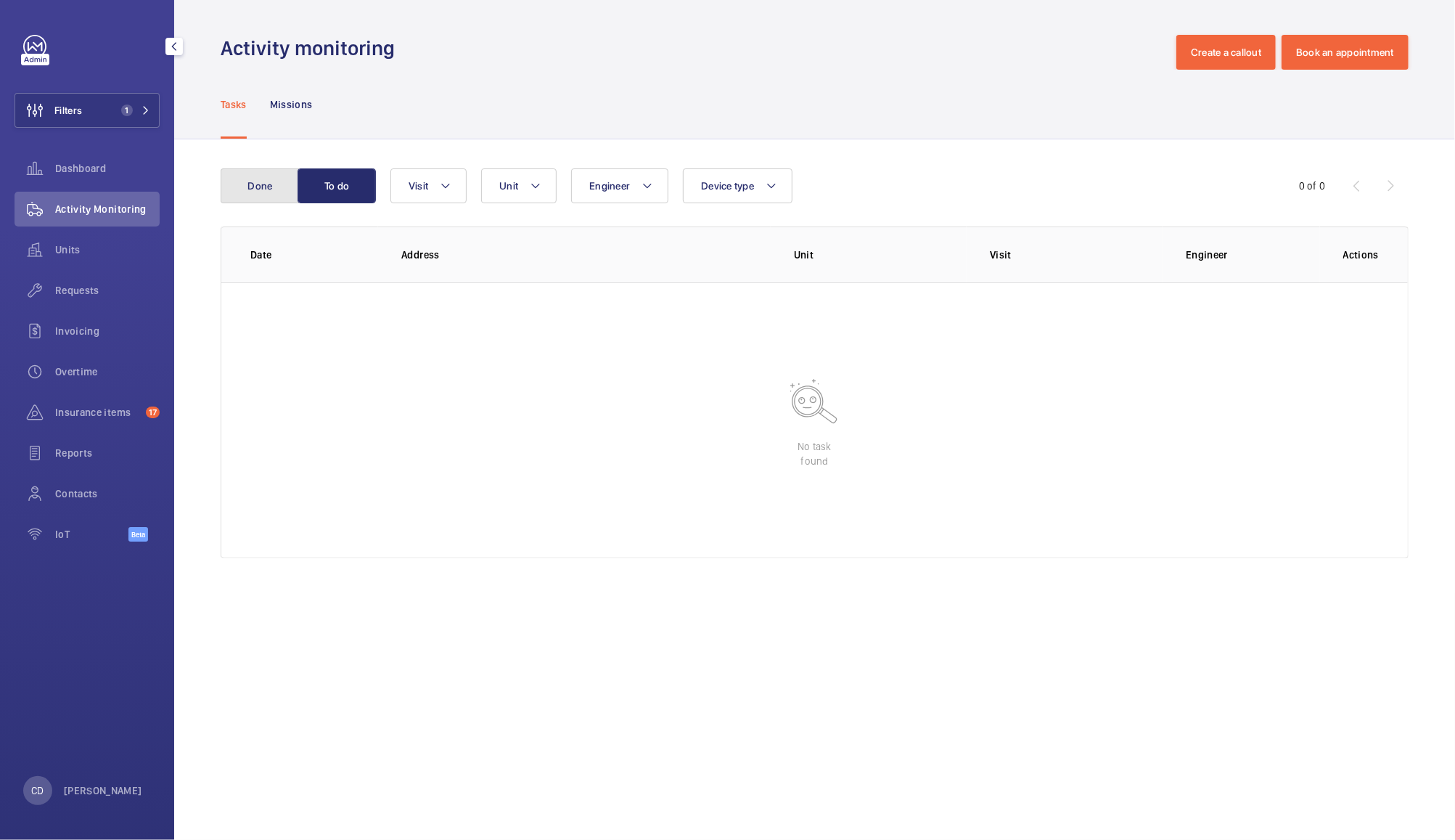
click at [250, 195] on button "Done" at bounding box center [259, 185] width 78 height 35
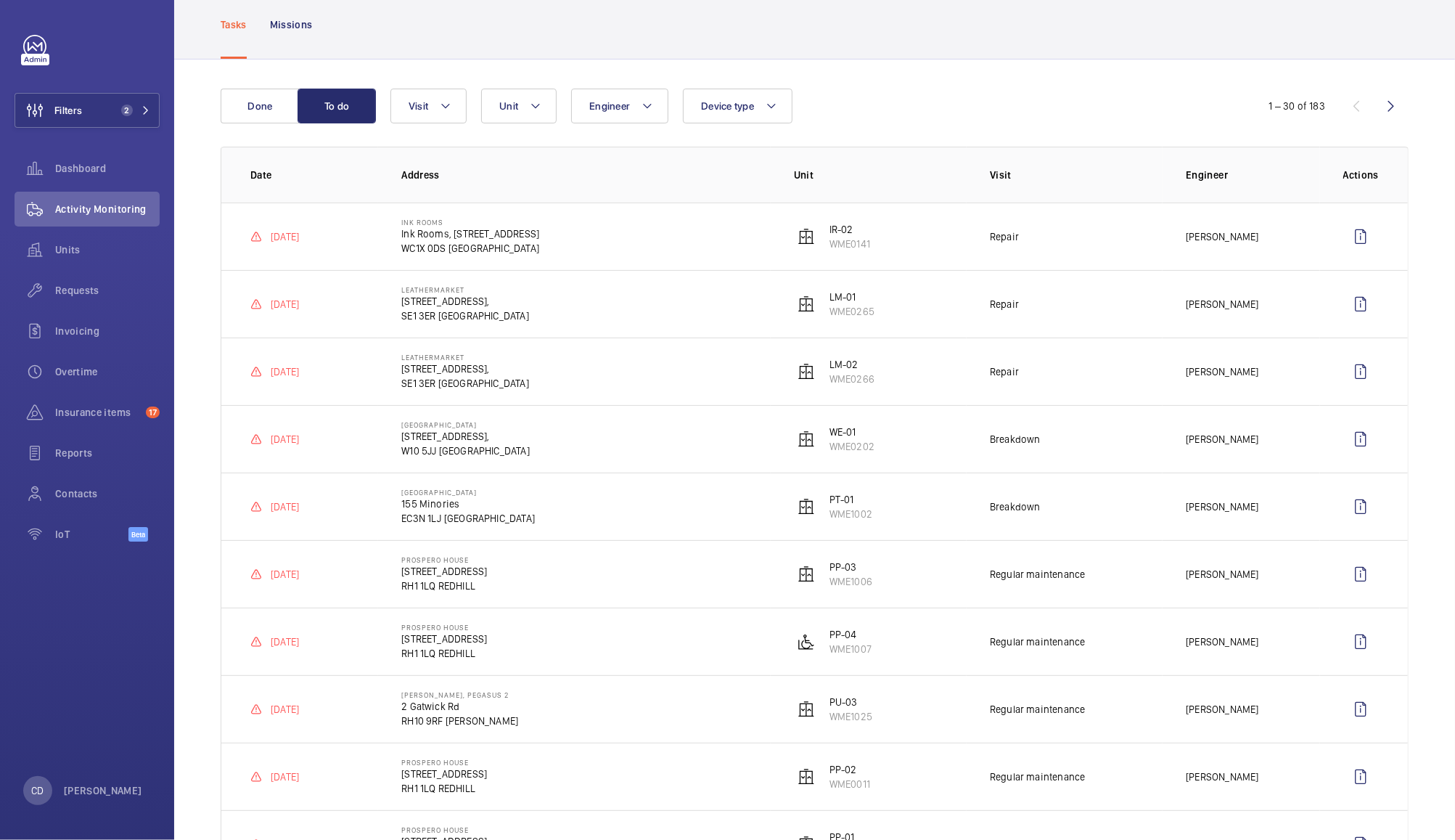
scroll to position [70, 0]
